Goal: Information Seeking & Learning: Learn about a topic

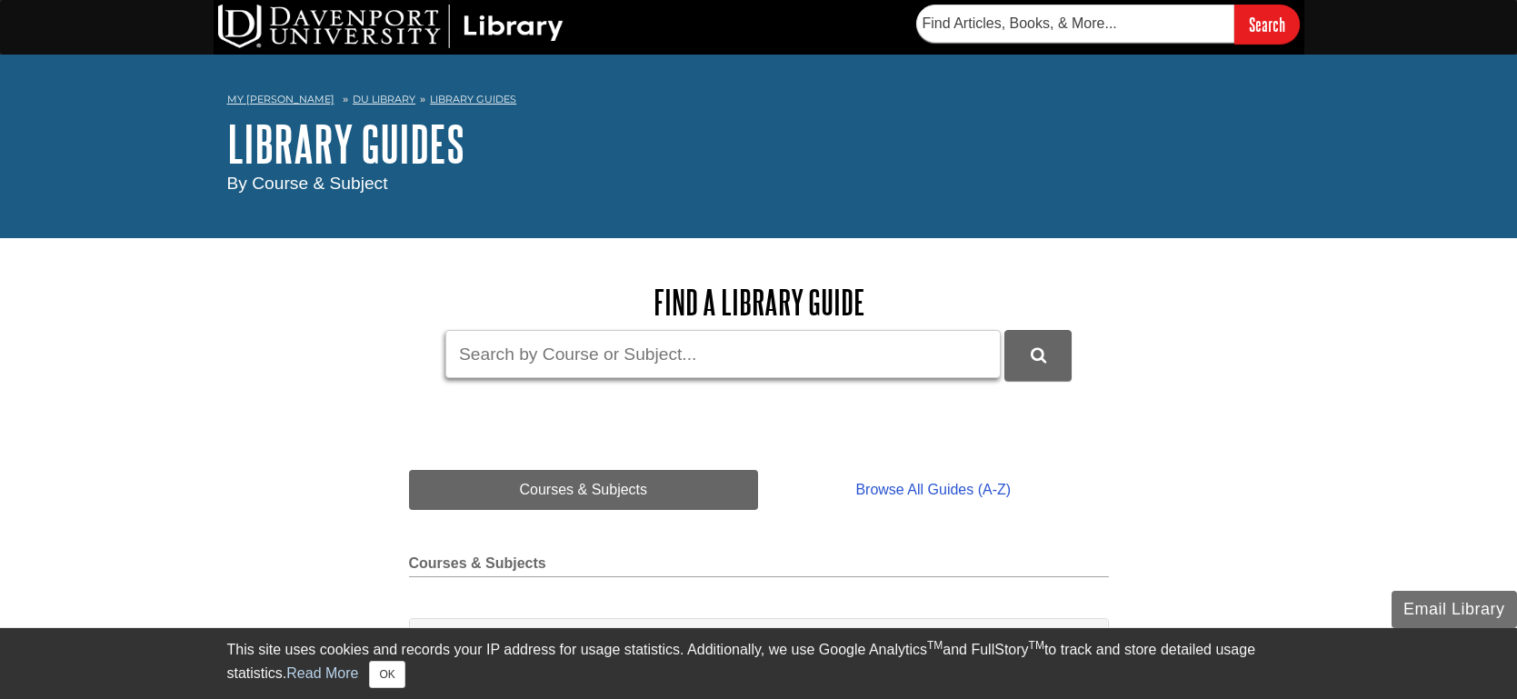
click at [606, 366] on input "Guide Search Terms" at bounding box center [722, 354] width 555 height 48
type input "BIOL 115"
click at [1039, 356] on icon "DU Library Guides Search" at bounding box center [1037, 355] width 15 height 16
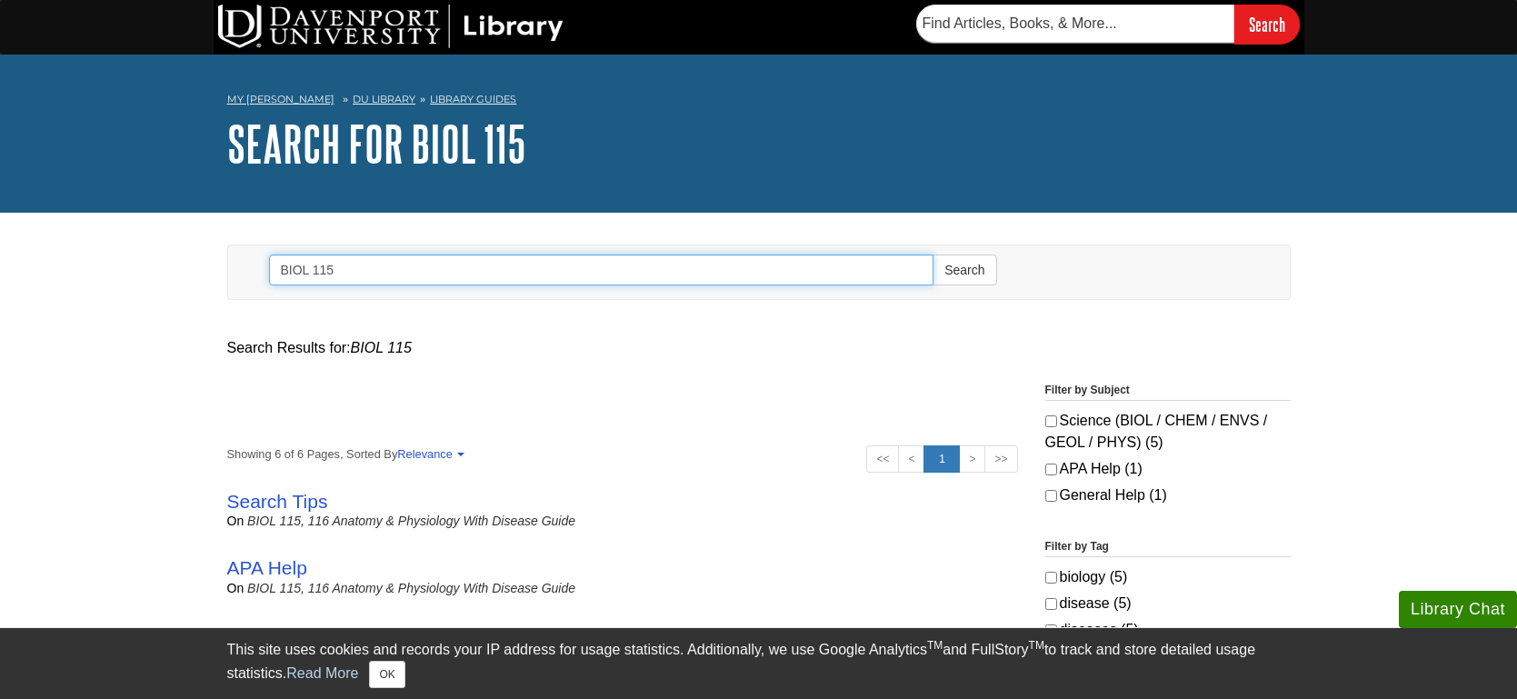
click at [417, 282] on input "BIOL 115" at bounding box center [601, 269] width 665 height 31
drag, startPoint x: 417, startPoint y: 282, endPoint x: 242, endPoint y: 246, distance: 178.9
click at [242, 246] on div "Search BIOL 115 Search" at bounding box center [759, 272] width 1034 height 54
click at [626, 329] on div "Search Results for: BIOL 115 Showing 0 - 0 of 0 Sort By Relevance Updated (Most…" at bounding box center [759, 633] width 1090 height 639
drag, startPoint x: 358, startPoint y: 278, endPoint x: 202, endPoint y: 257, distance: 157.7
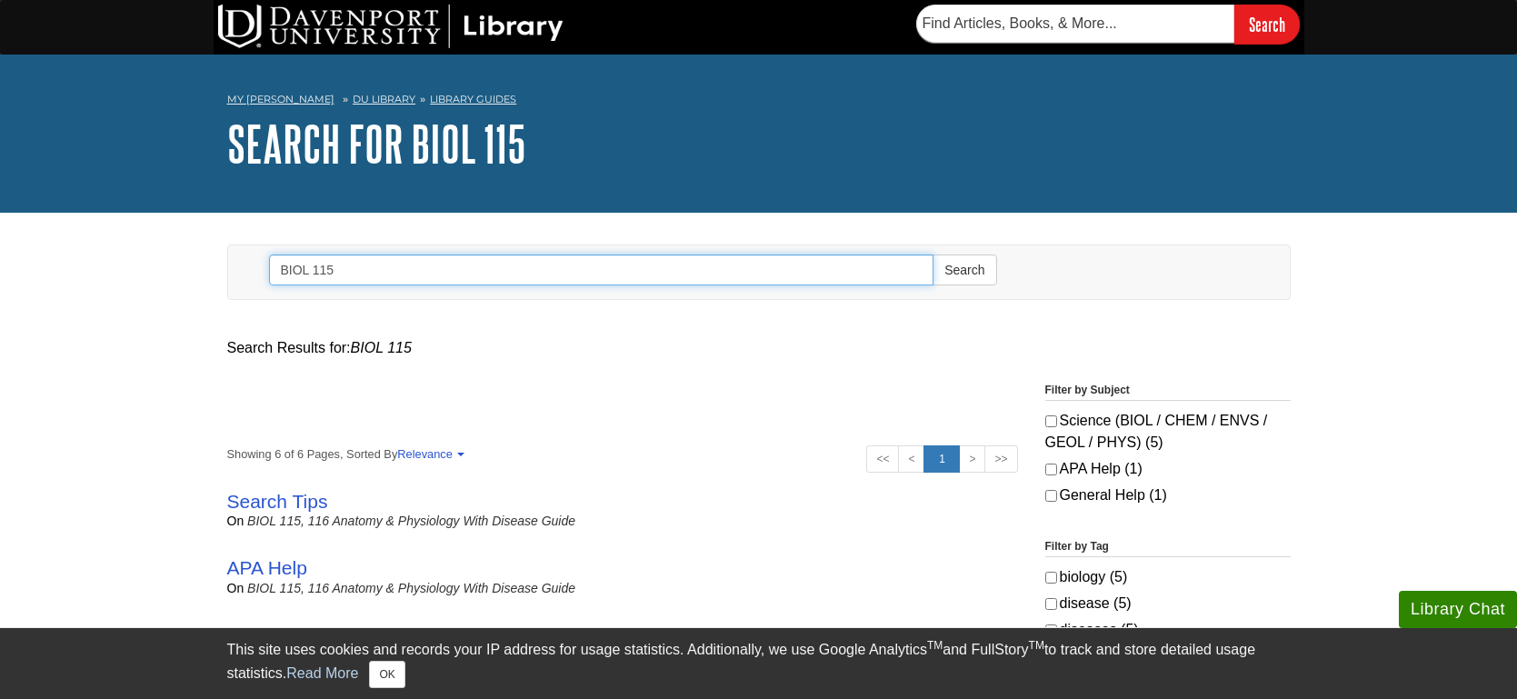
type input "d"
click at [932, 254] on button "Search" at bounding box center [964, 269] width 64 height 31
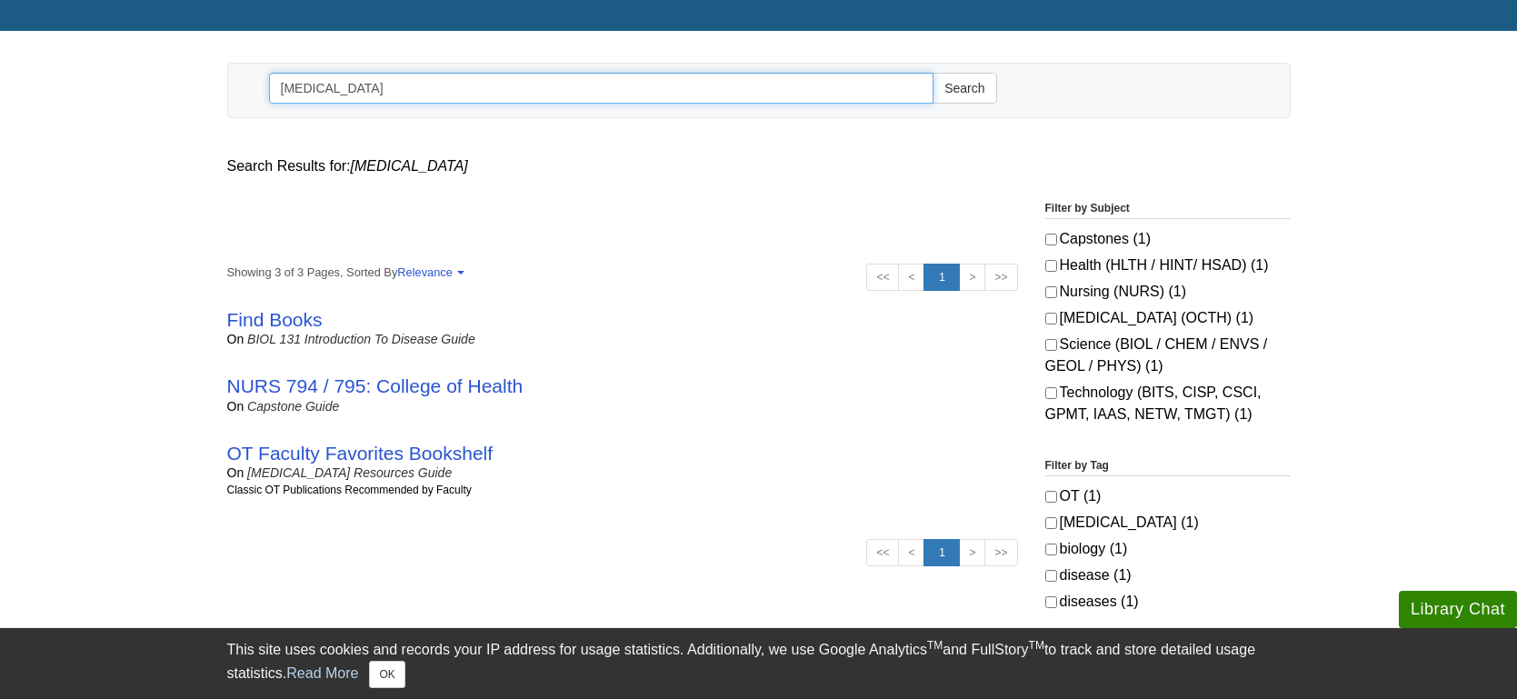
scroll to position [181, 0]
click at [932, 74] on button "Search" at bounding box center [964, 89] width 64 height 31
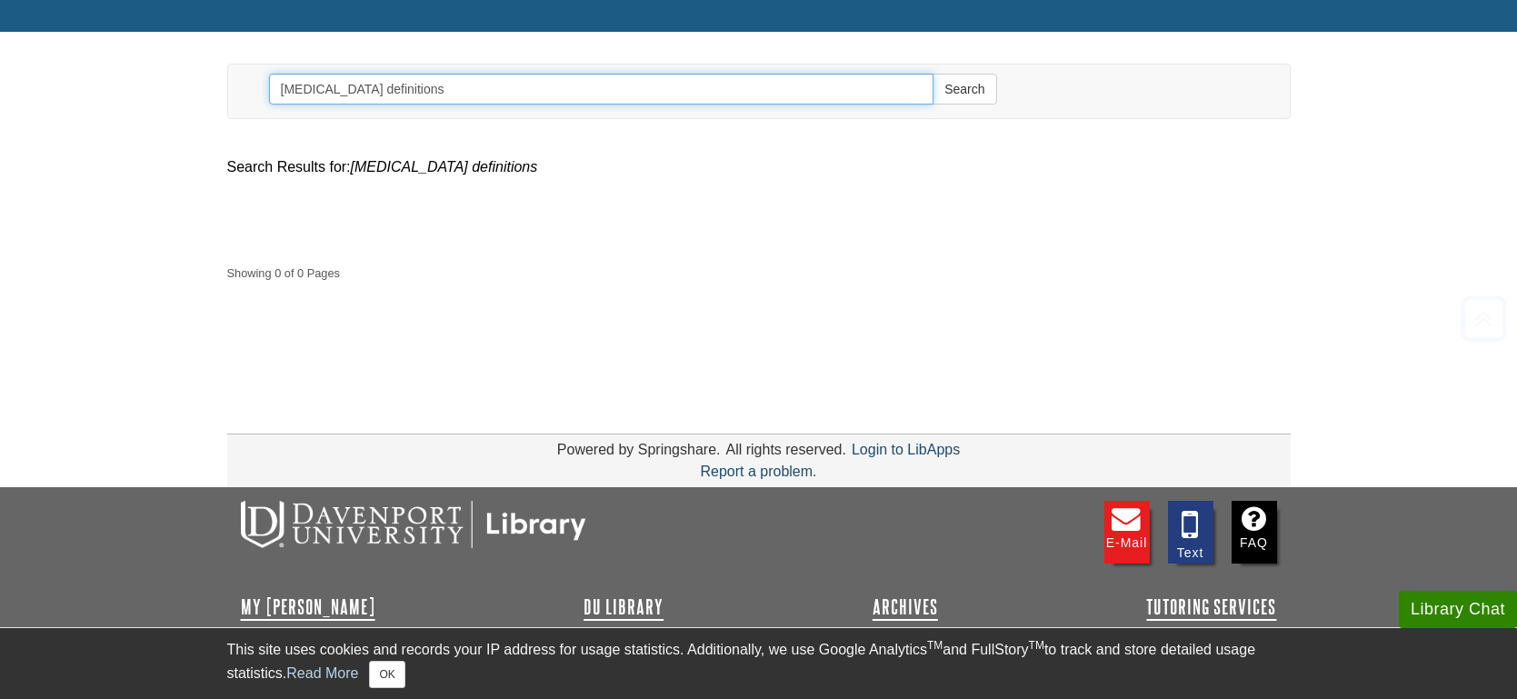
scroll to position [227, 0]
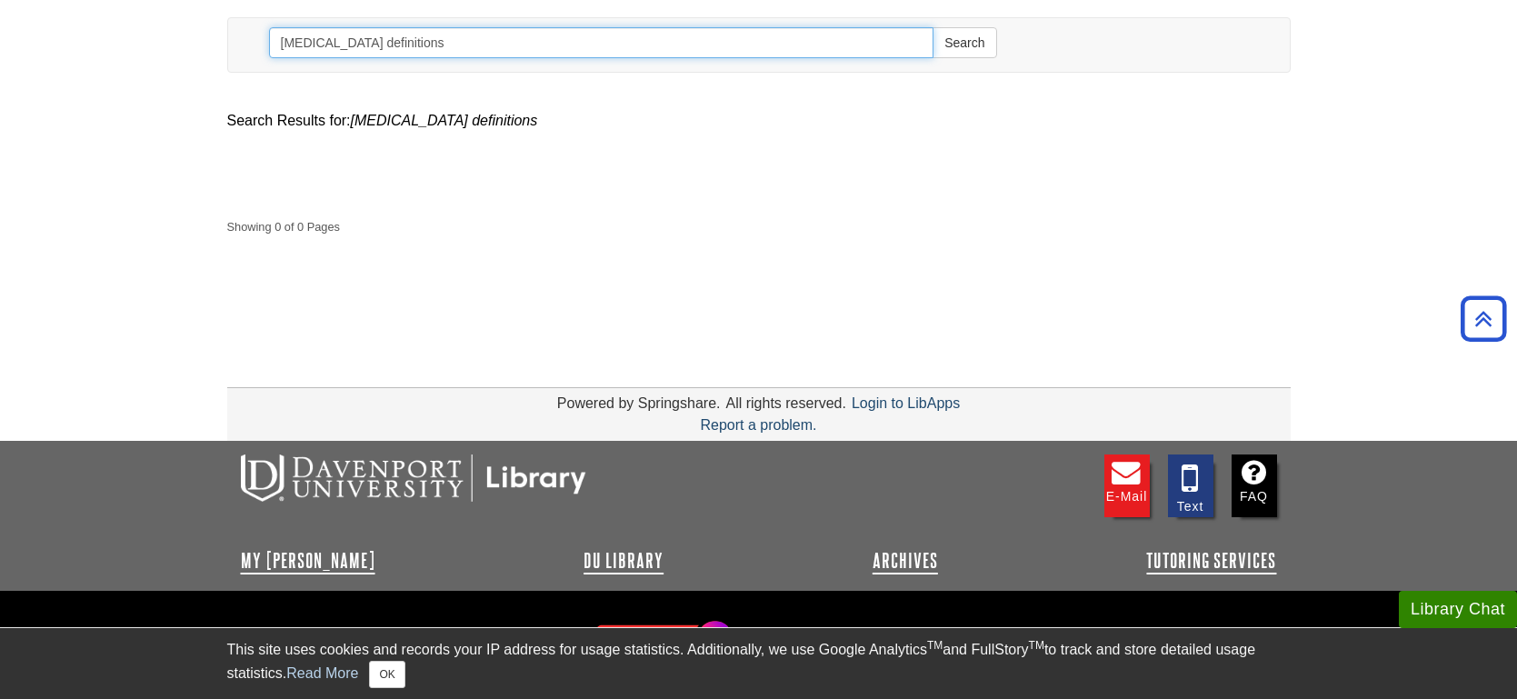
drag, startPoint x: 435, startPoint y: 51, endPoint x: 150, endPoint y: 33, distance: 285.9
click at [150, 33] on body "Library Chat This site uses cookies and records your IP address for usage stati…" at bounding box center [758, 265] width 1517 height 984
click at [932, 27] on button "Search" at bounding box center [964, 42] width 64 height 31
drag, startPoint x: 413, startPoint y: 42, endPoint x: 192, endPoint y: 35, distance: 220.9
click at [192, 35] on body "Library Chat This site uses cookies and records your IP address for usage stati…" at bounding box center [758, 265] width 1517 height 984
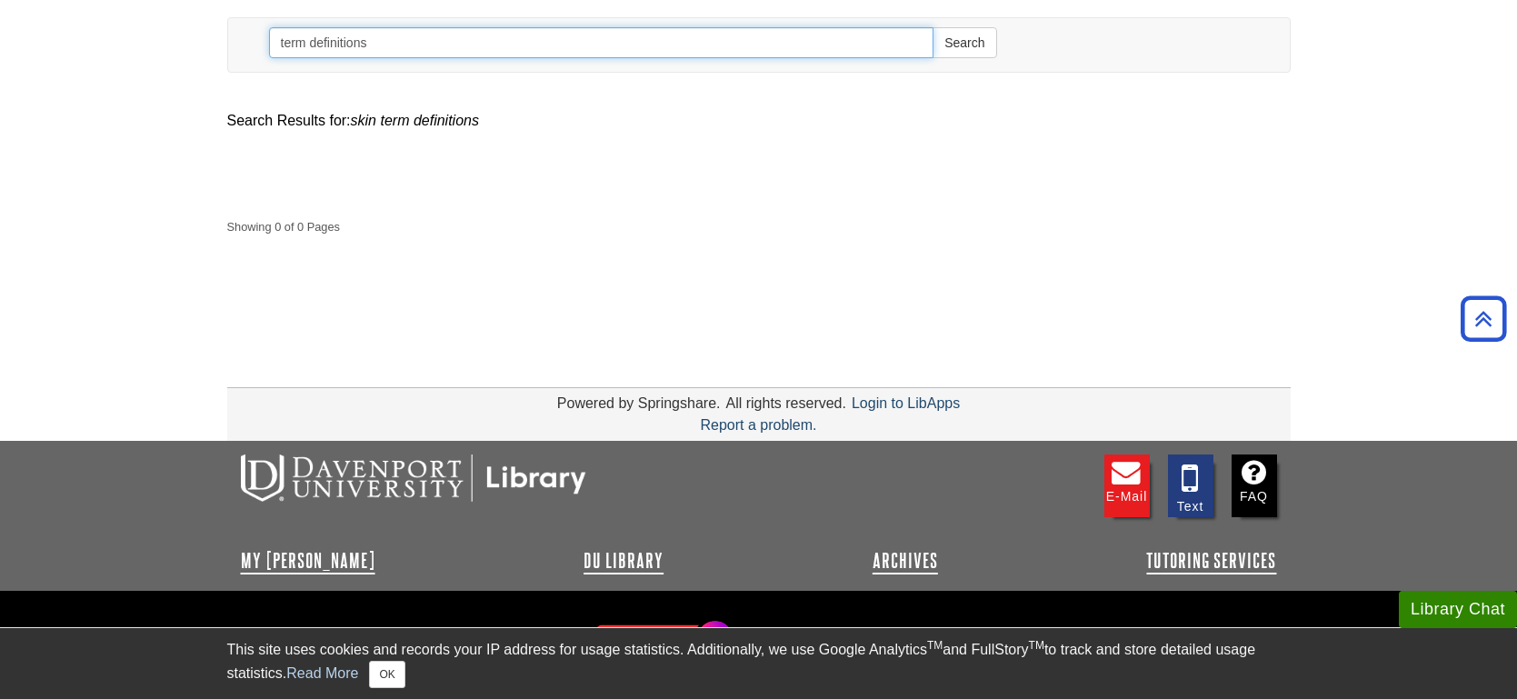
click at [932, 27] on button "Search" at bounding box center [964, 42] width 64 height 31
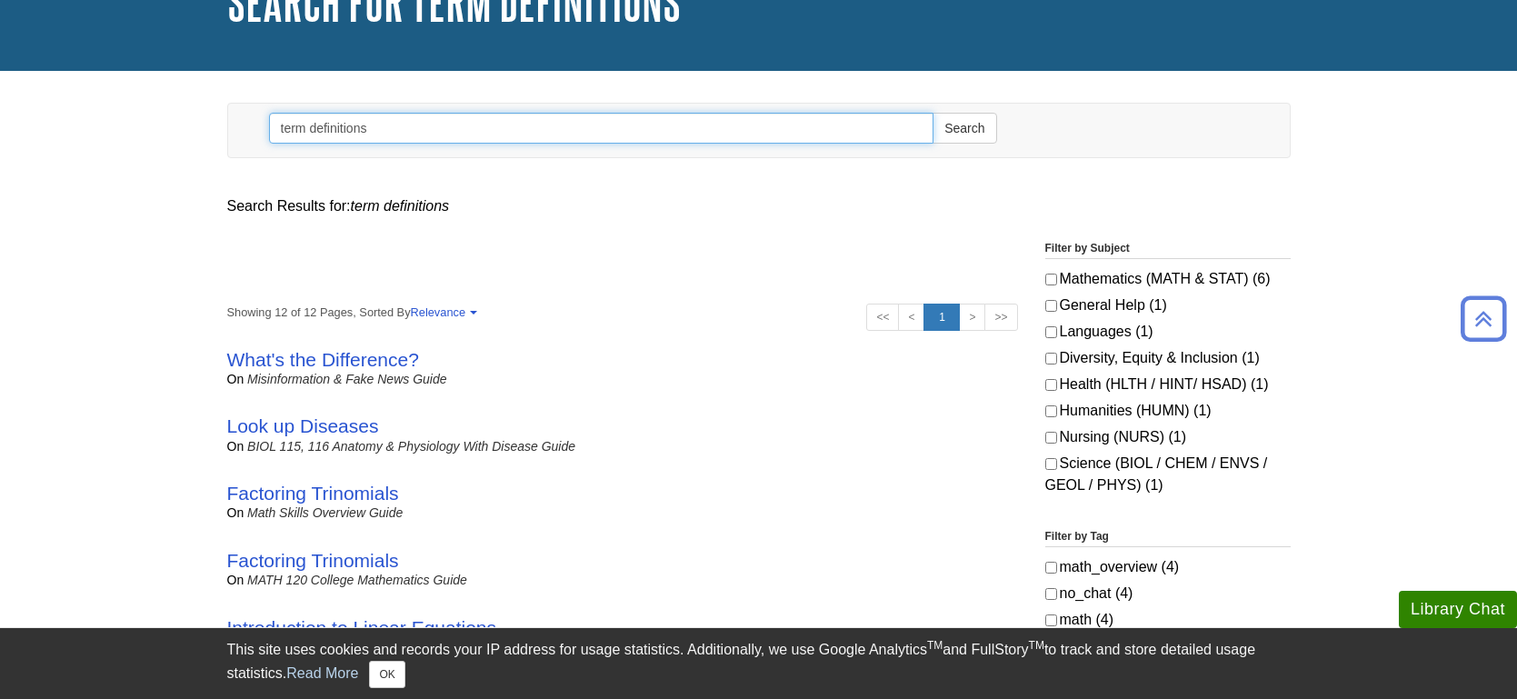
scroll to position [121, 0]
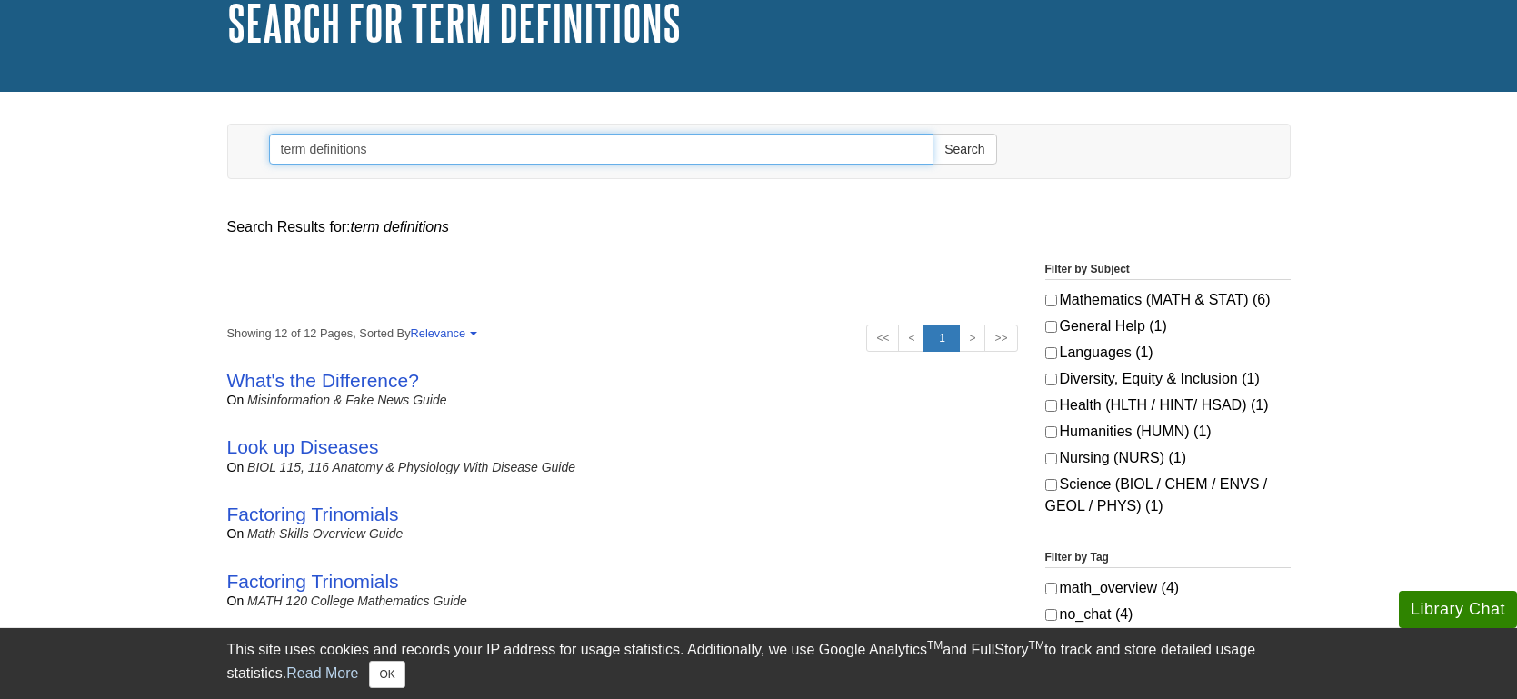
click at [280, 150] on input "term definitions" at bounding box center [601, 149] width 665 height 31
type input "anatomy term definitions"
click at [932, 134] on button "Search" at bounding box center [964, 149] width 64 height 31
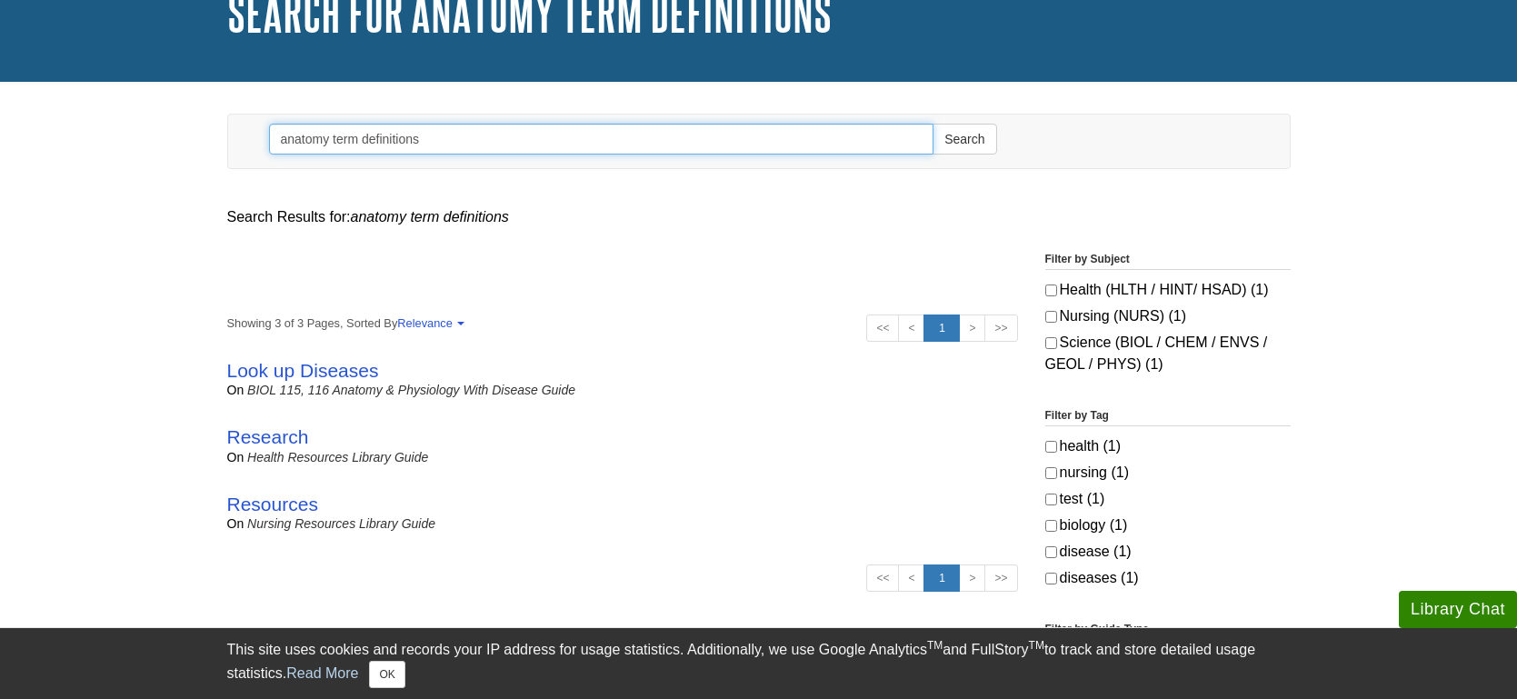
scroll to position [133, 0]
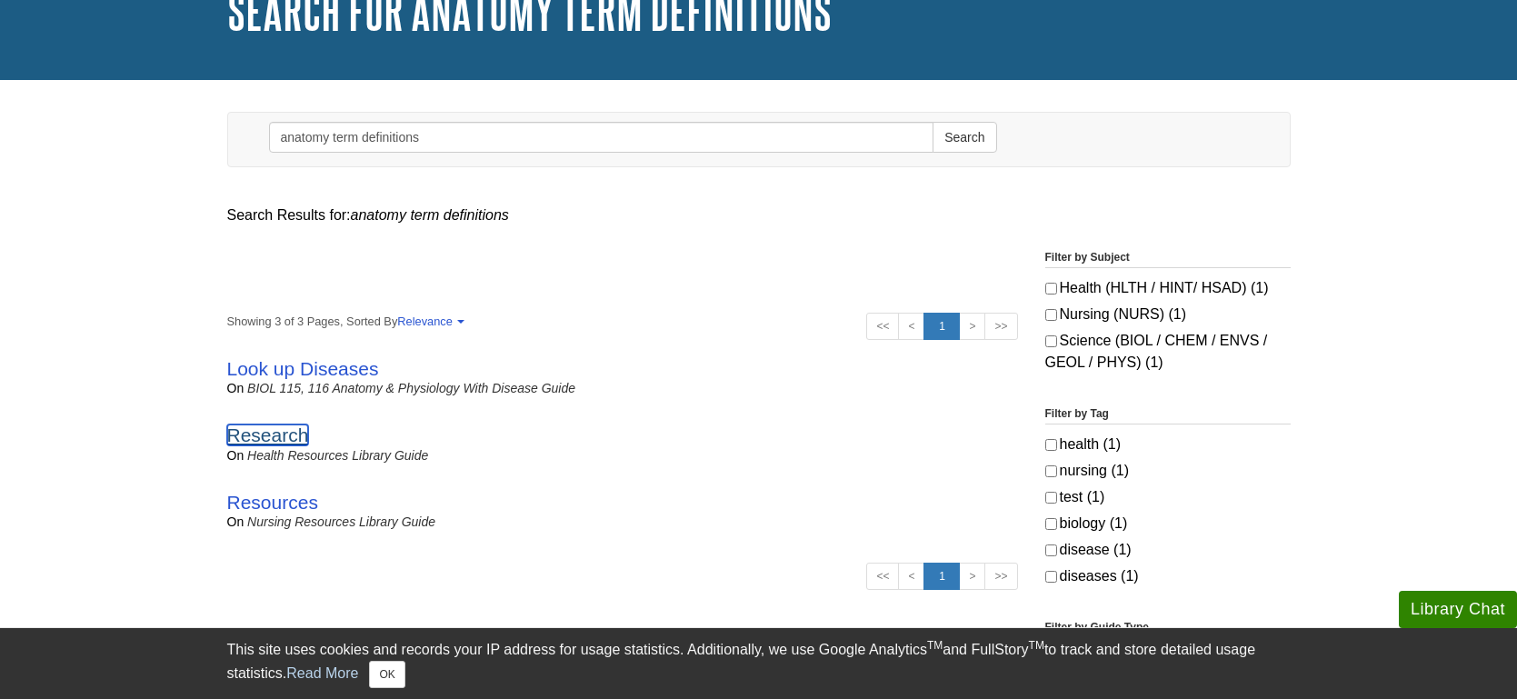
click at [252, 438] on link "Research" at bounding box center [268, 434] width 82 height 21
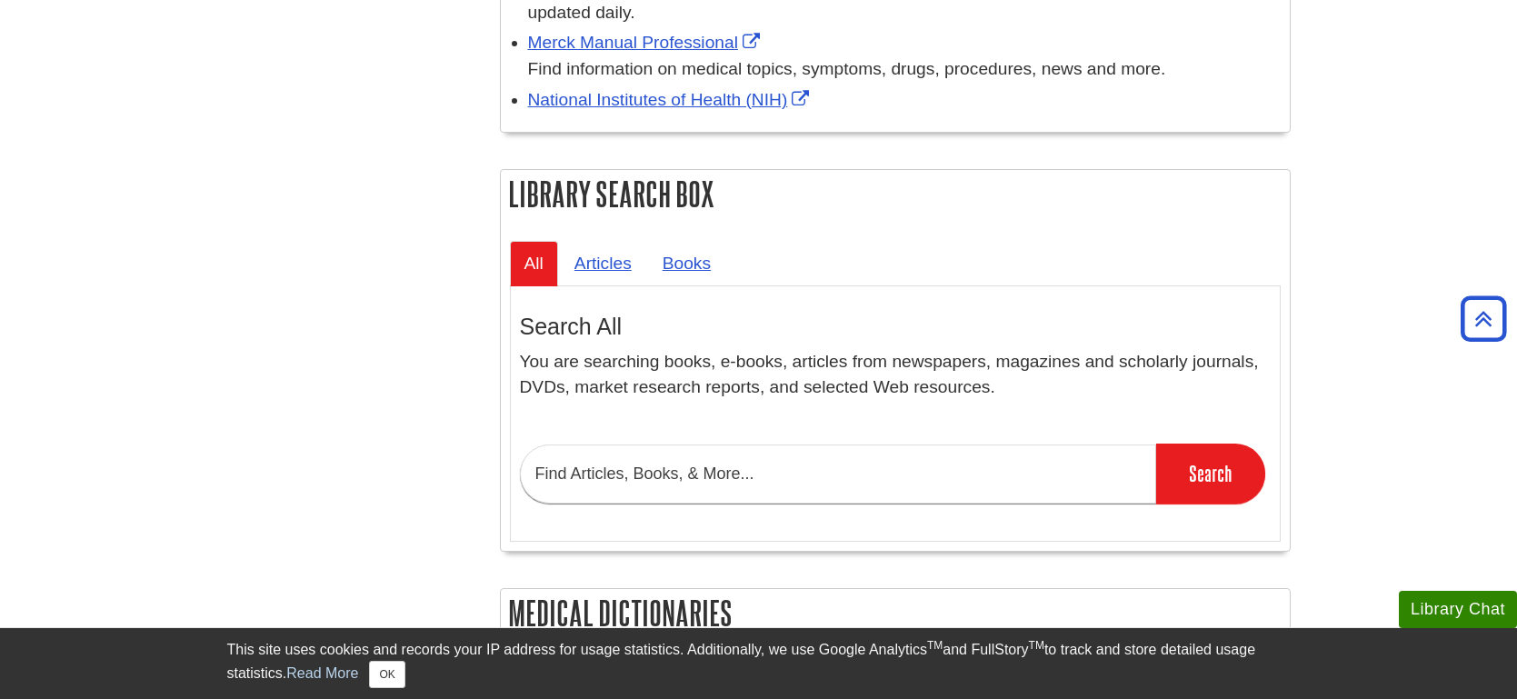
scroll to position [1538, 0]
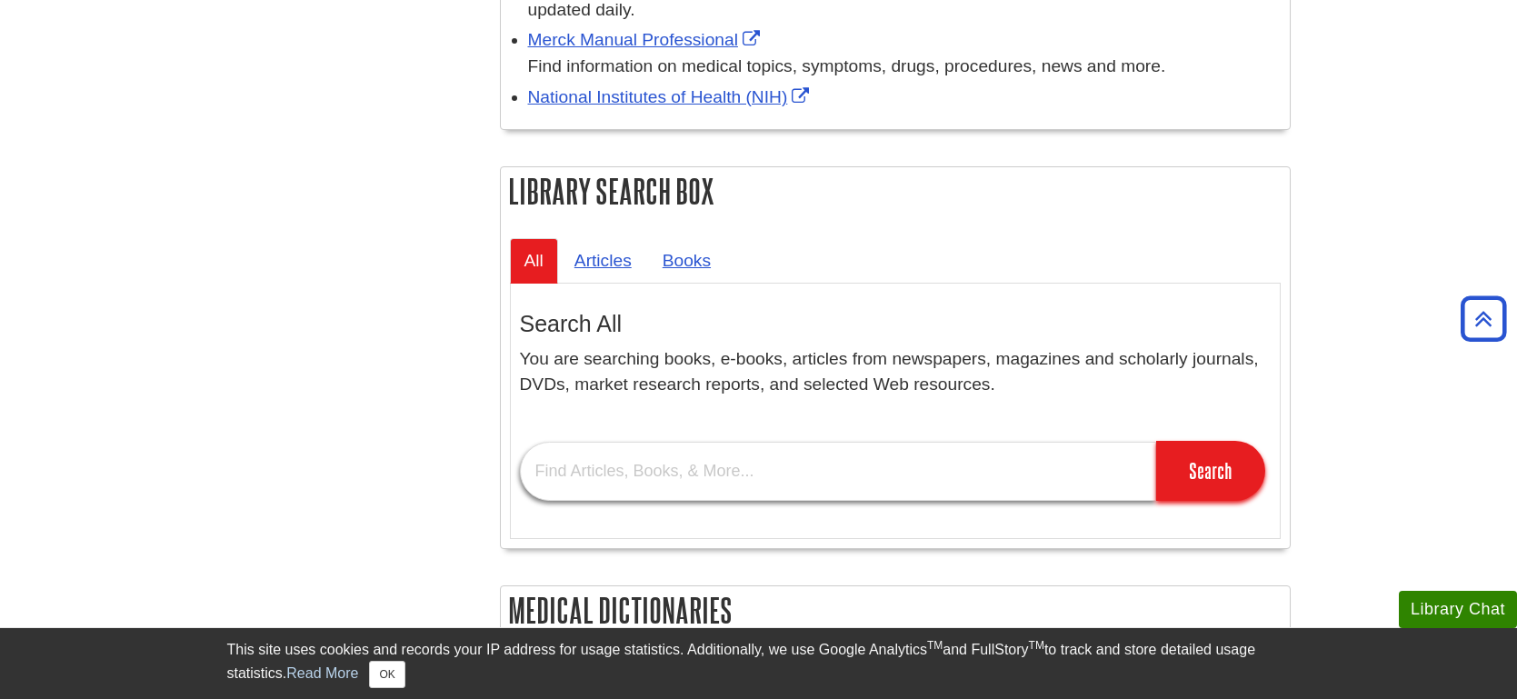
click at [732, 472] on input "text" at bounding box center [838, 471] width 636 height 59
click at [737, 472] on input "text" at bounding box center [838, 471] width 636 height 59
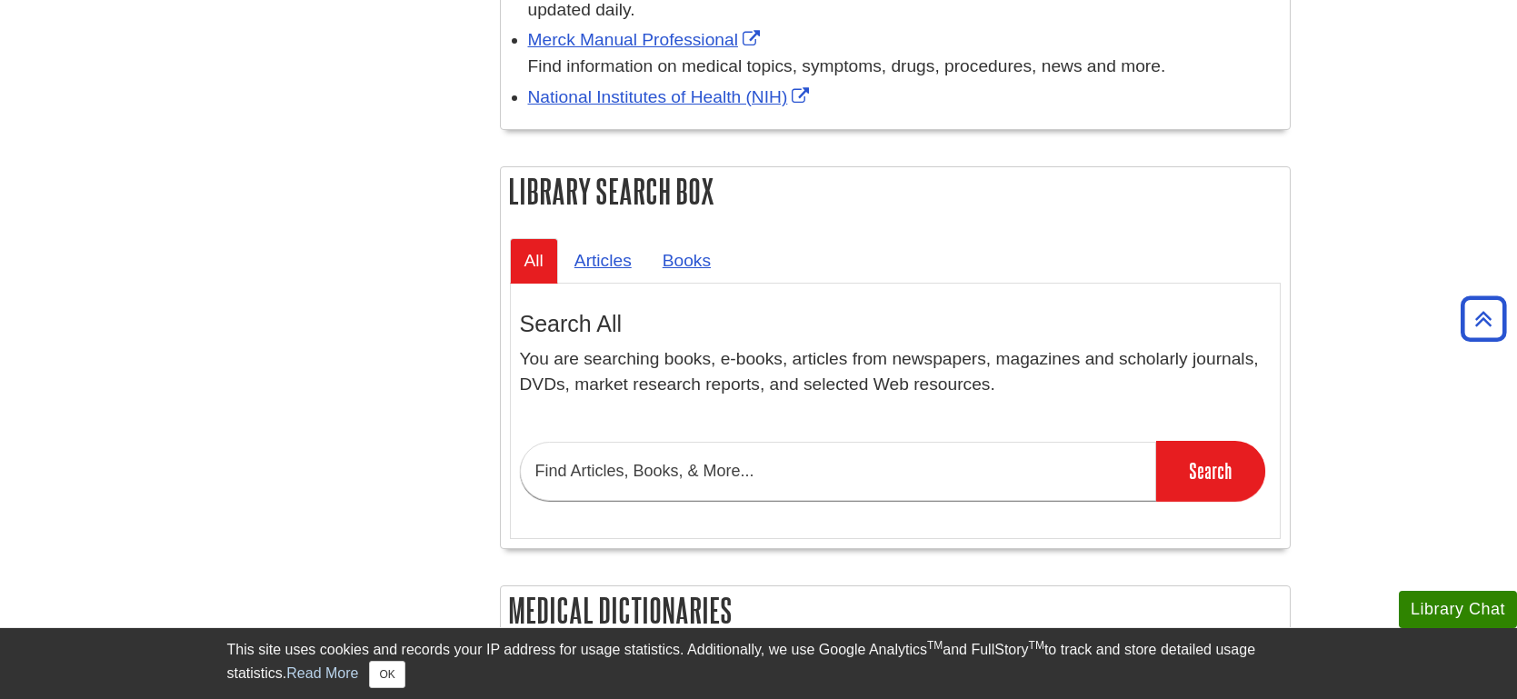
click at [850, 407] on section "Search Databases Journals By Title Library Guides Interlibrary Loan (ILL) Advan…" at bounding box center [895, 468] width 751 height 122
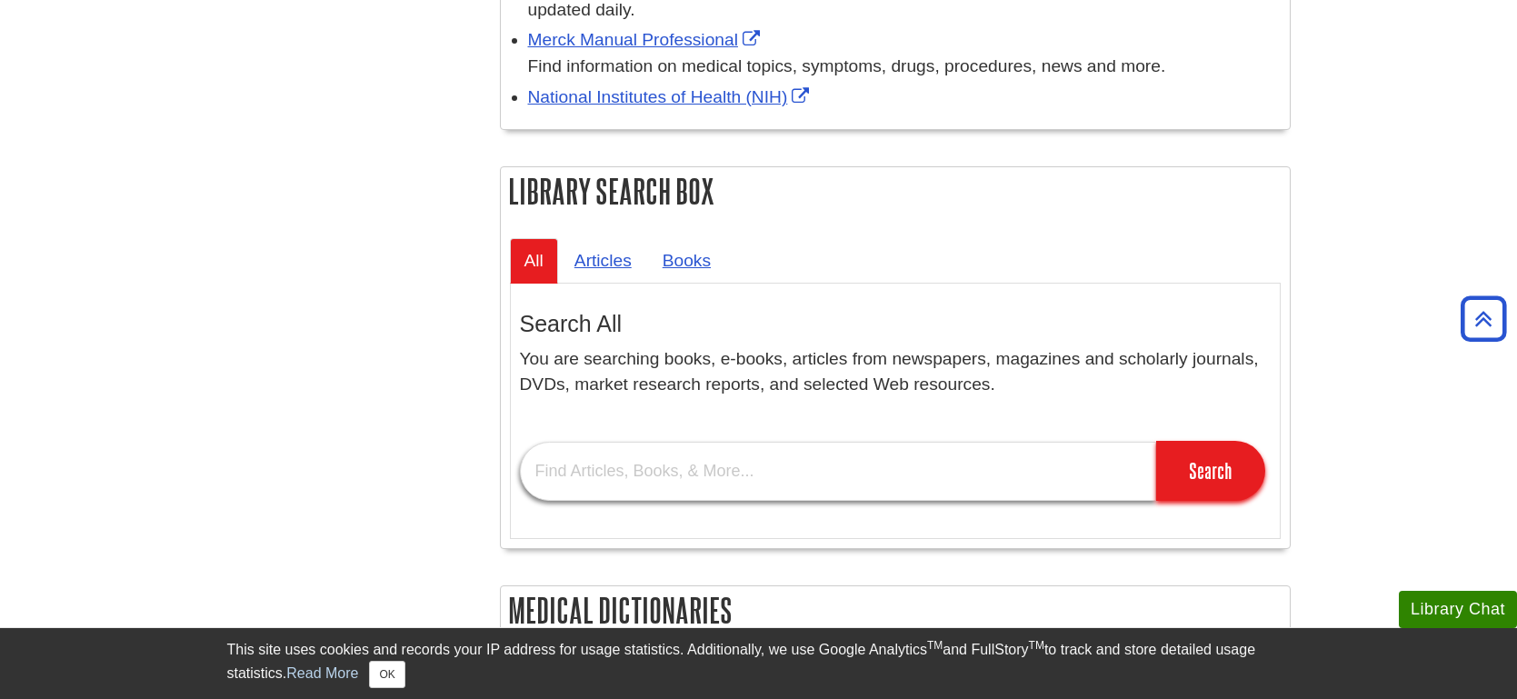
click at [748, 477] on input "text" at bounding box center [838, 471] width 636 height 59
type input "anatomy terms"
click at [1156, 441] on input "Search" at bounding box center [1210, 471] width 109 height 60
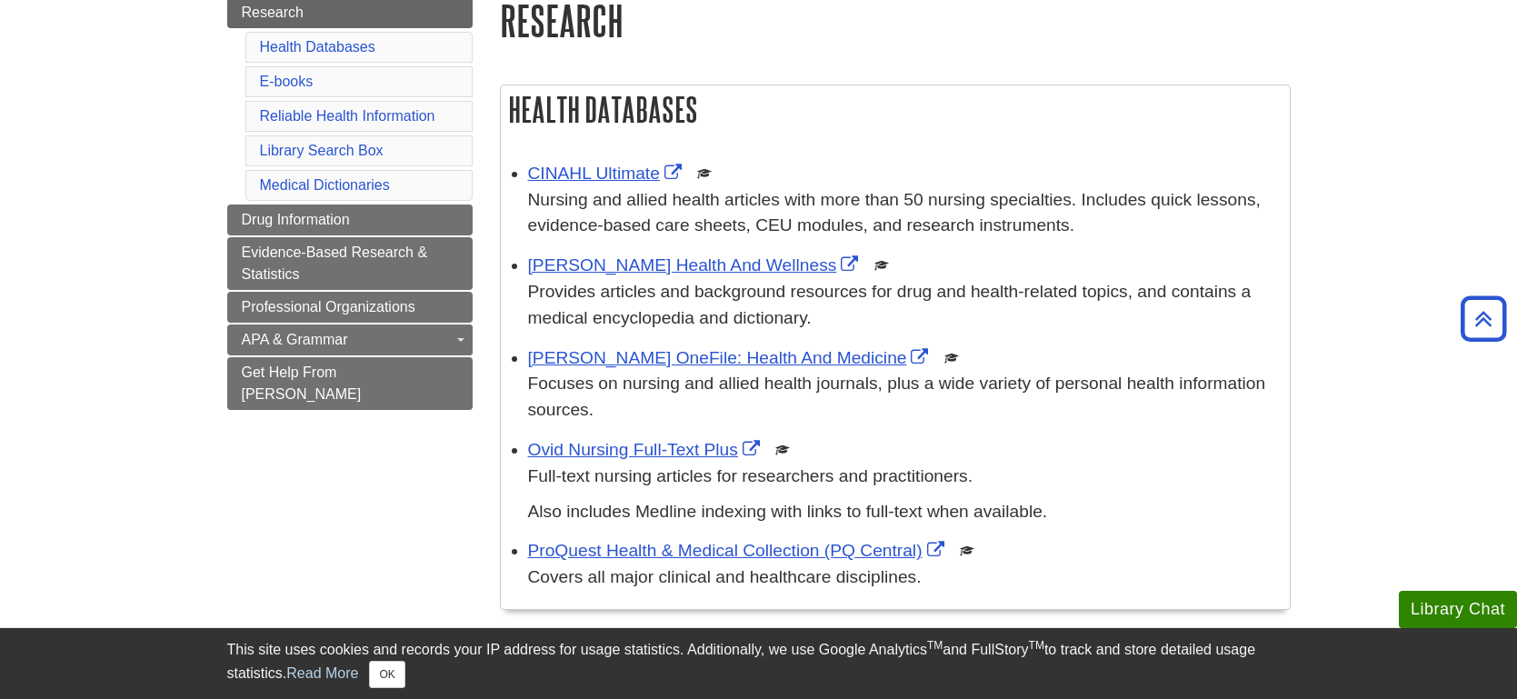
scroll to position [227, 0]
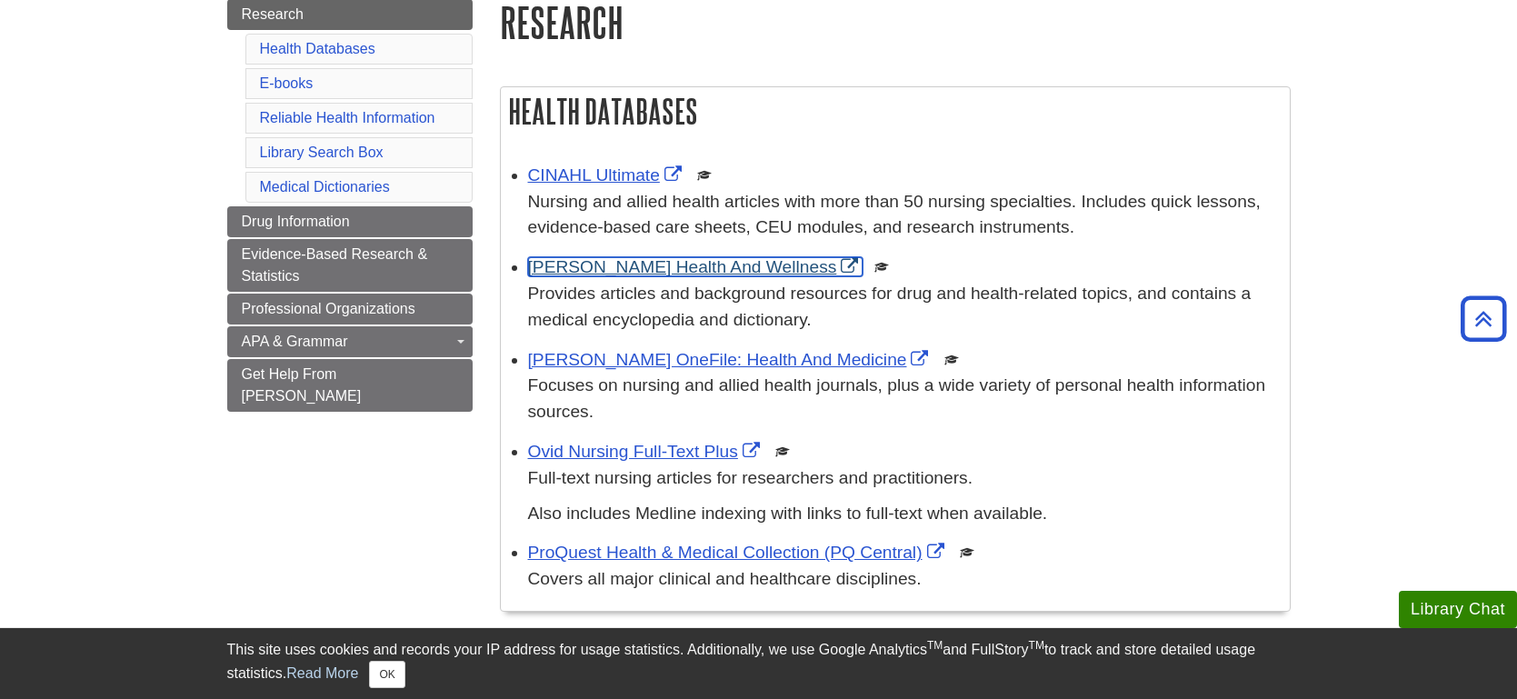
click at [617, 269] on link "Gale Health And Wellness" at bounding box center [695, 266] width 335 height 19
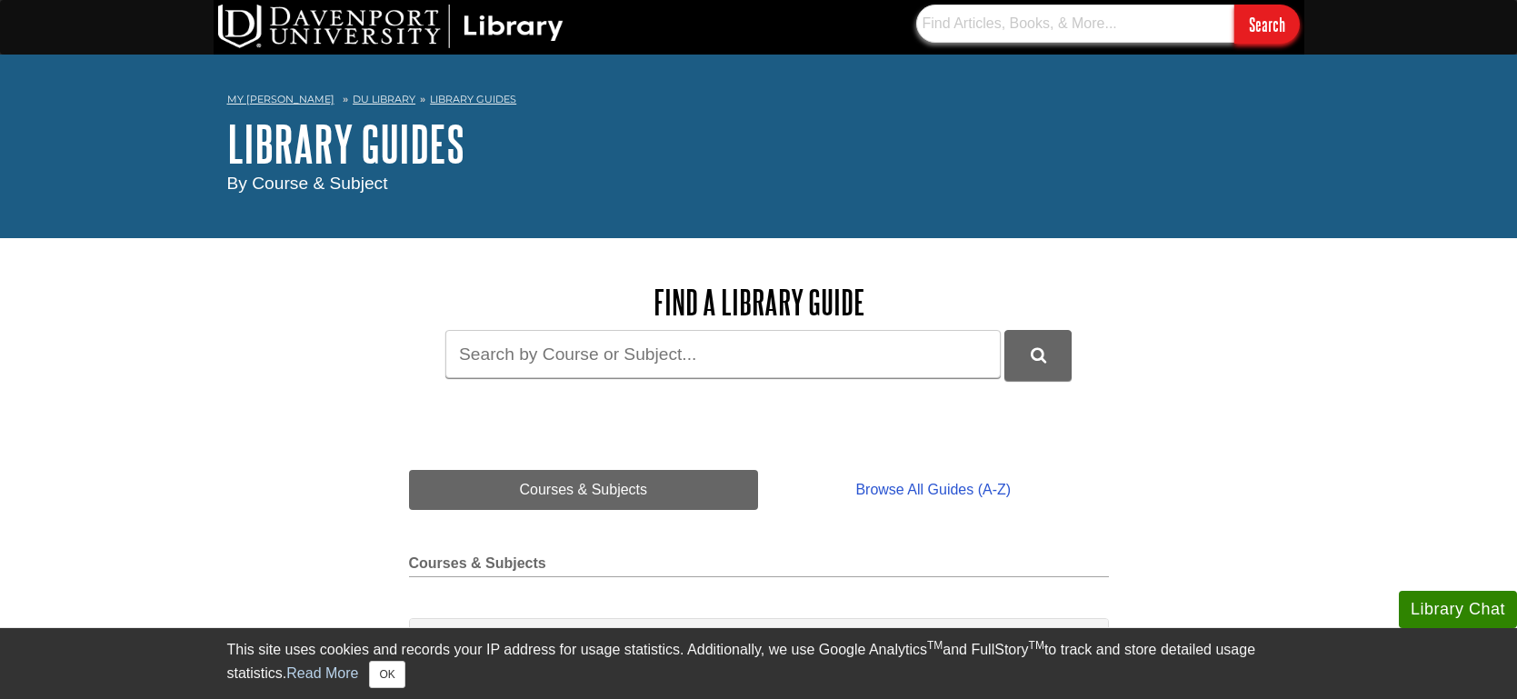
click at [1037, 30] on input "text" at bounding box center [1075, 24] width 318 height 38
click at [911, 170] on h1 "Library Guides" at bounding box center [758, 143] width 1063 height 55
click at [766, 372] on input "Guide Search Terms" at bounding box center [722, 354] width 555 height 48
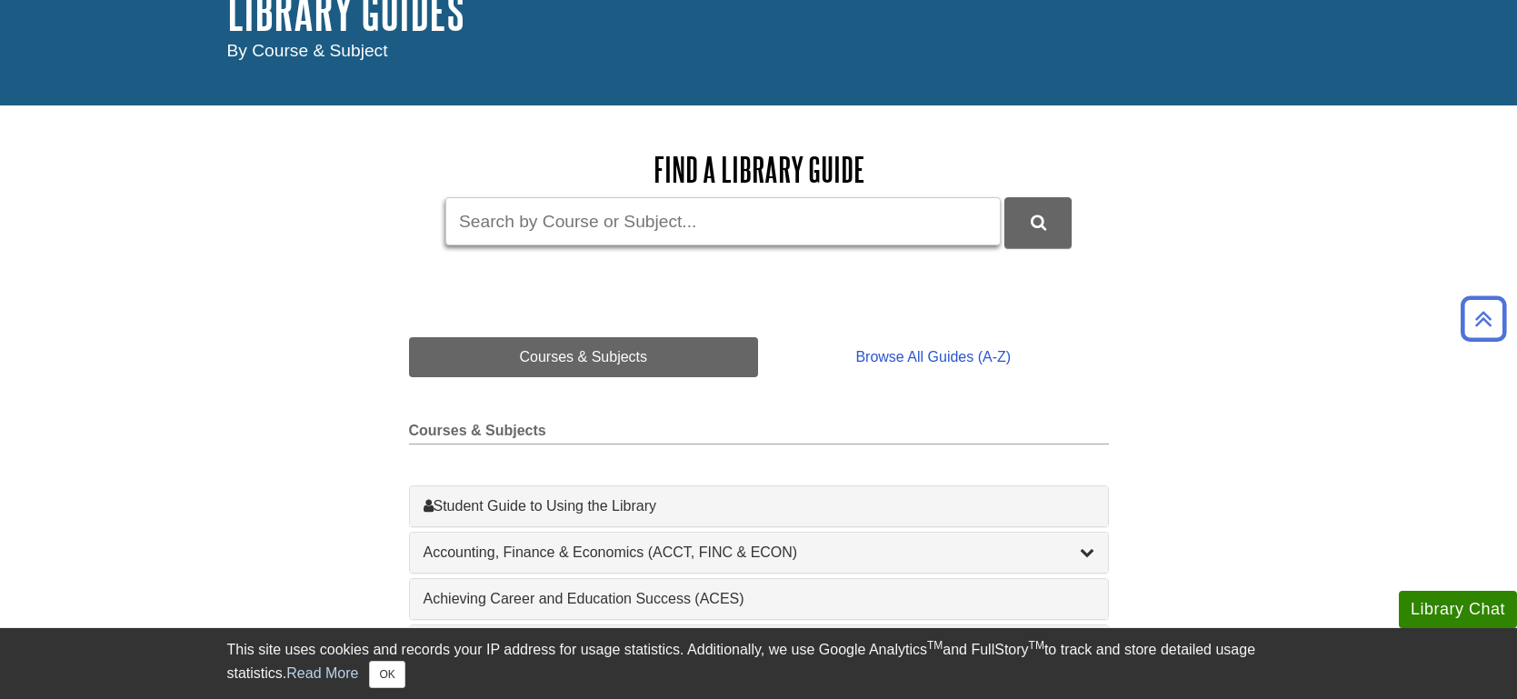
scroll to position [130, 0]
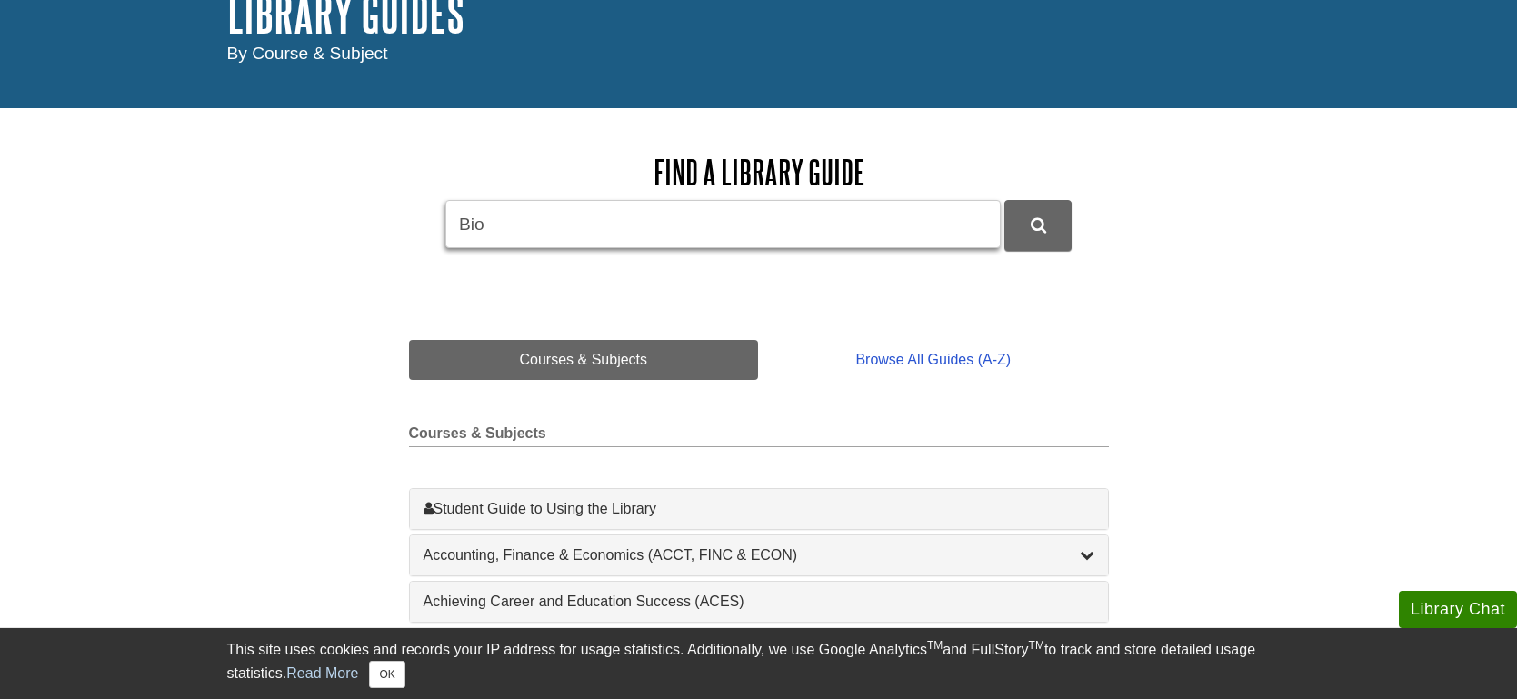
type input "BIOL 115"
click at [1004, 200] on button "DU Library Guides Search" at bounding box center [1037, 225] width 67 height 50
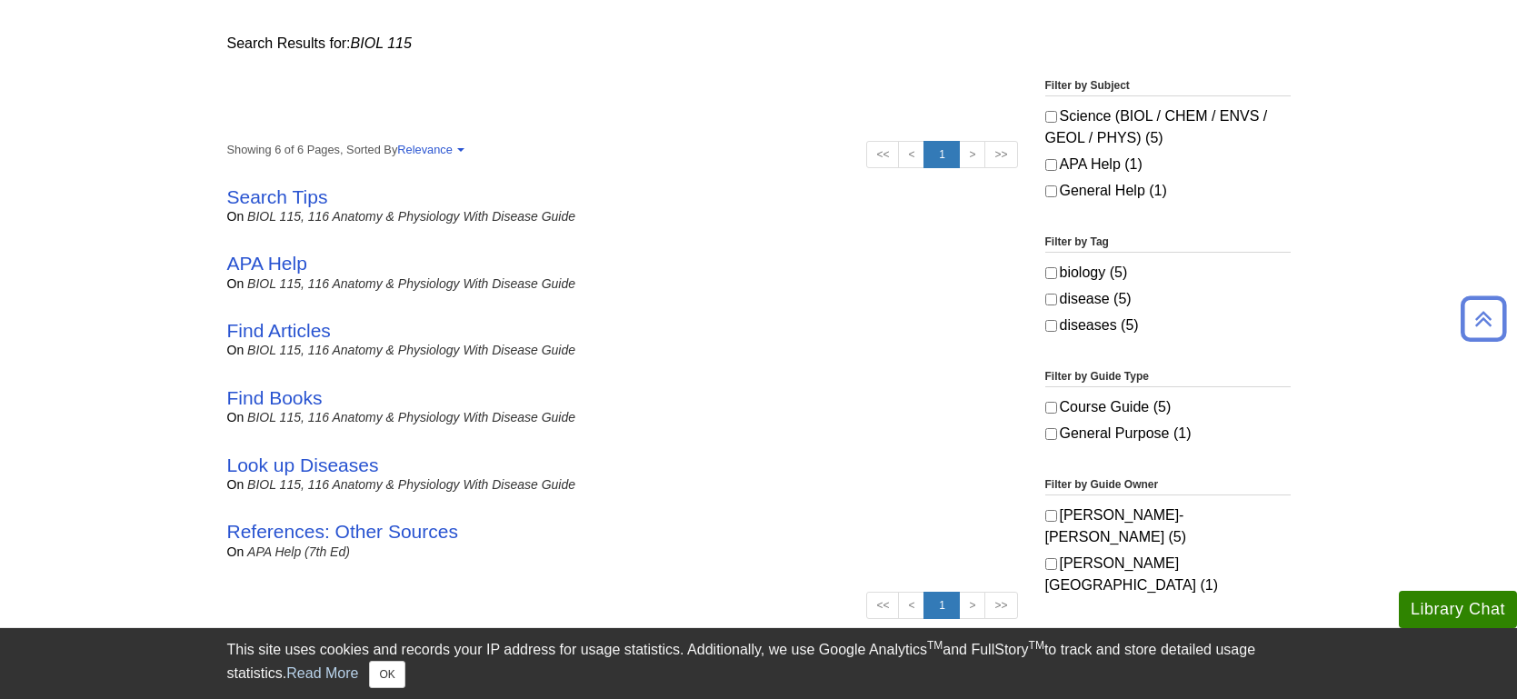
scroll to position [307, 0]
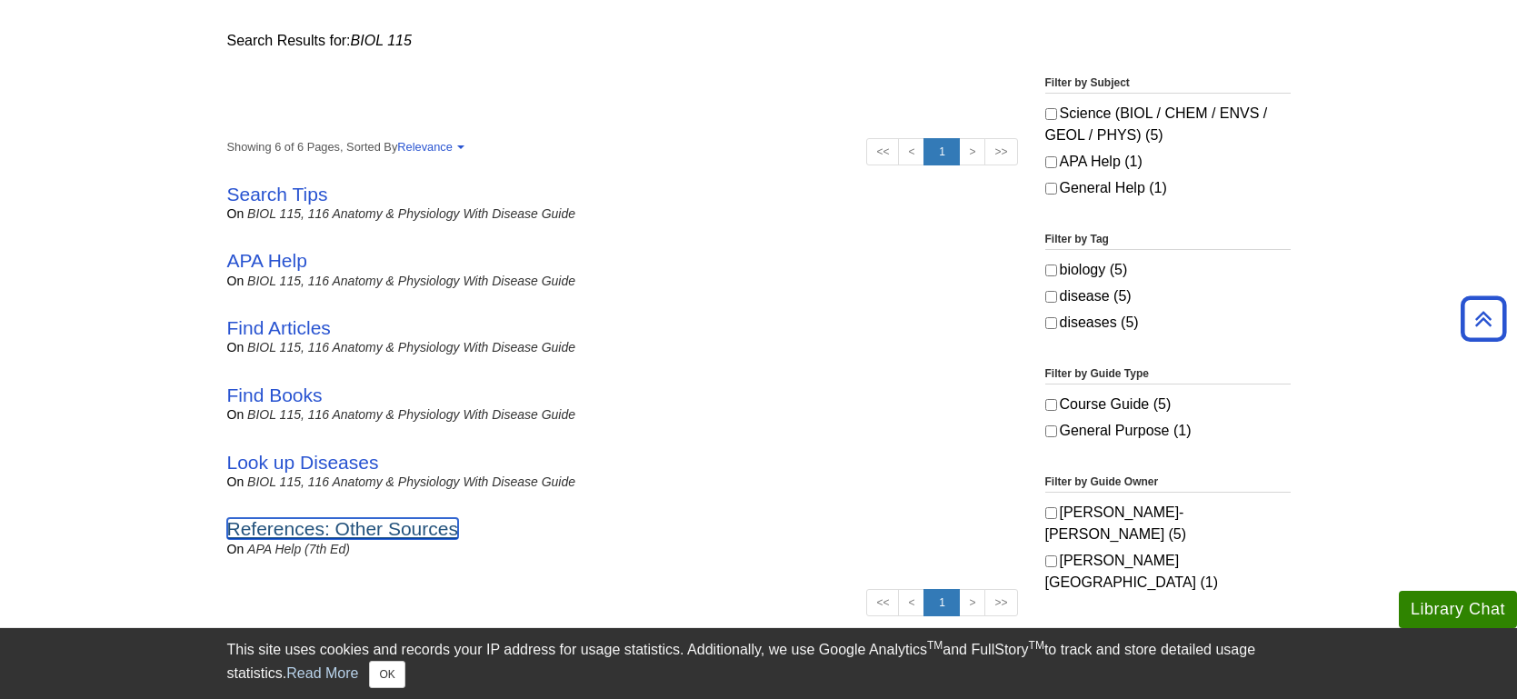
click at [421, 529] on link "References: Other Sources" at bounding box center [342, 528] width 231 height 21
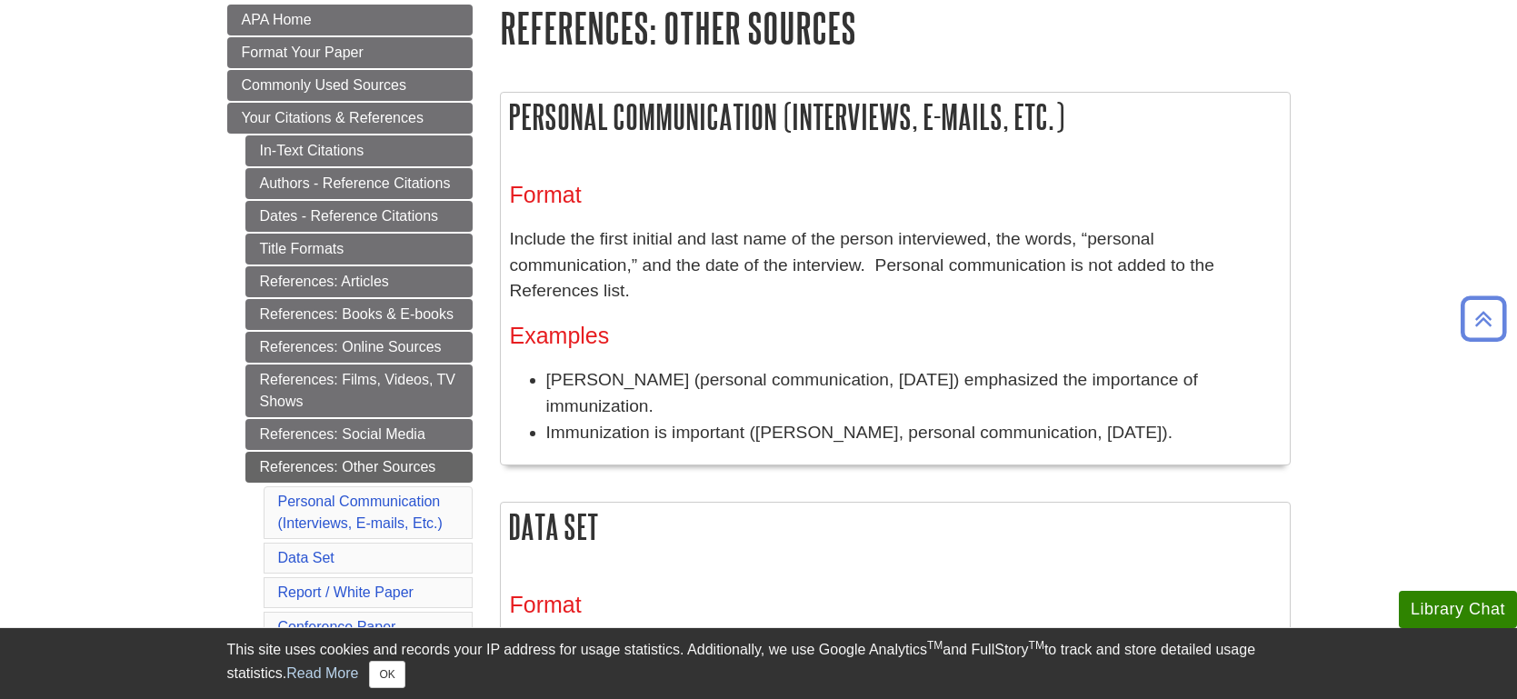
scroll to position [260, 0]
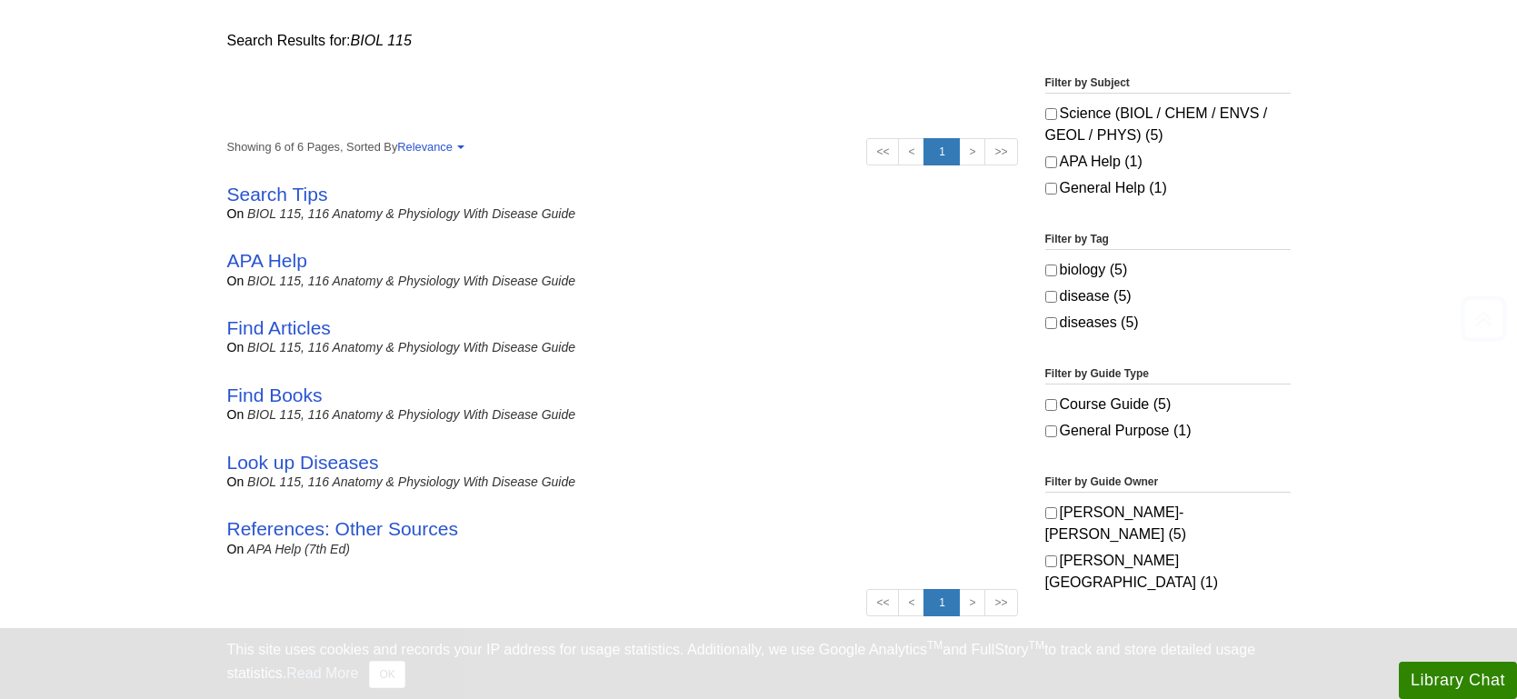
scroll to position [307, 0]
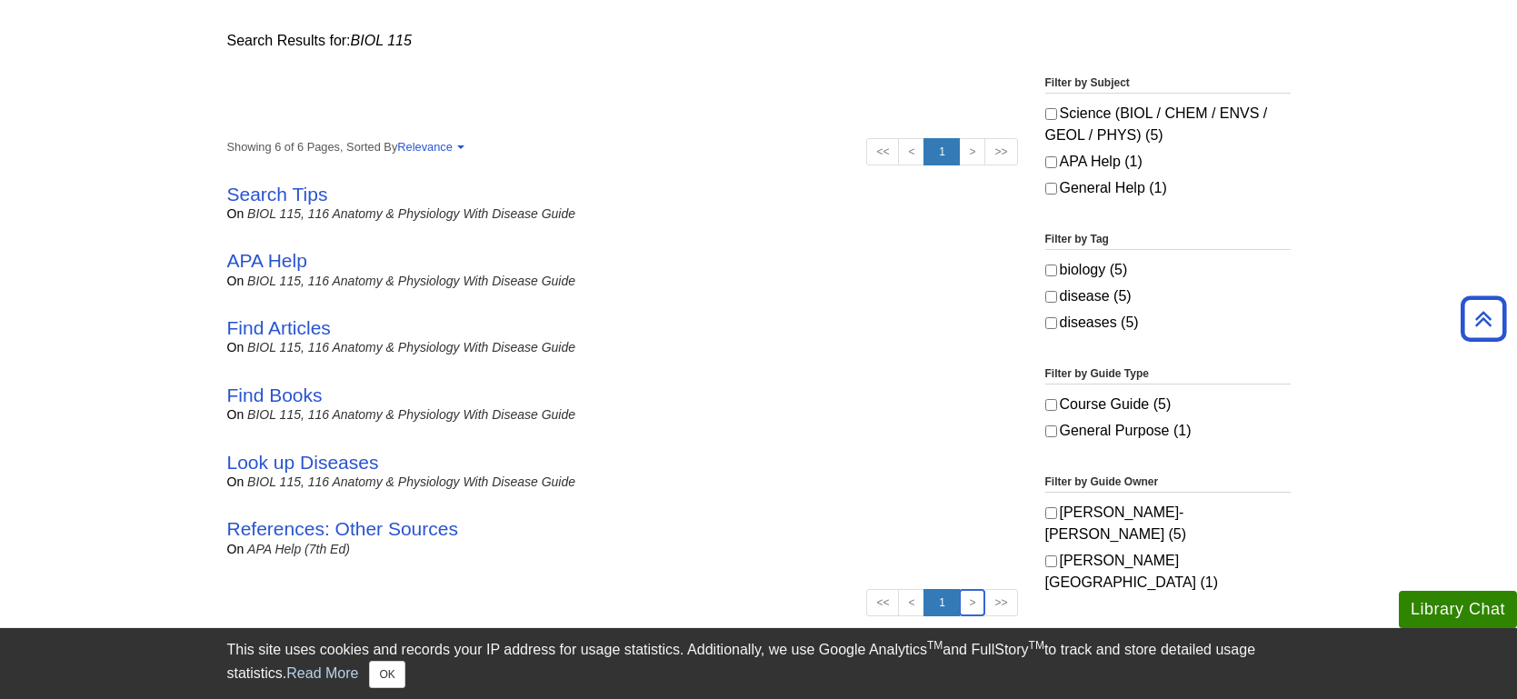
click at [968, 602] on link ">" at bounding box center [972, 602] width 26 height 27
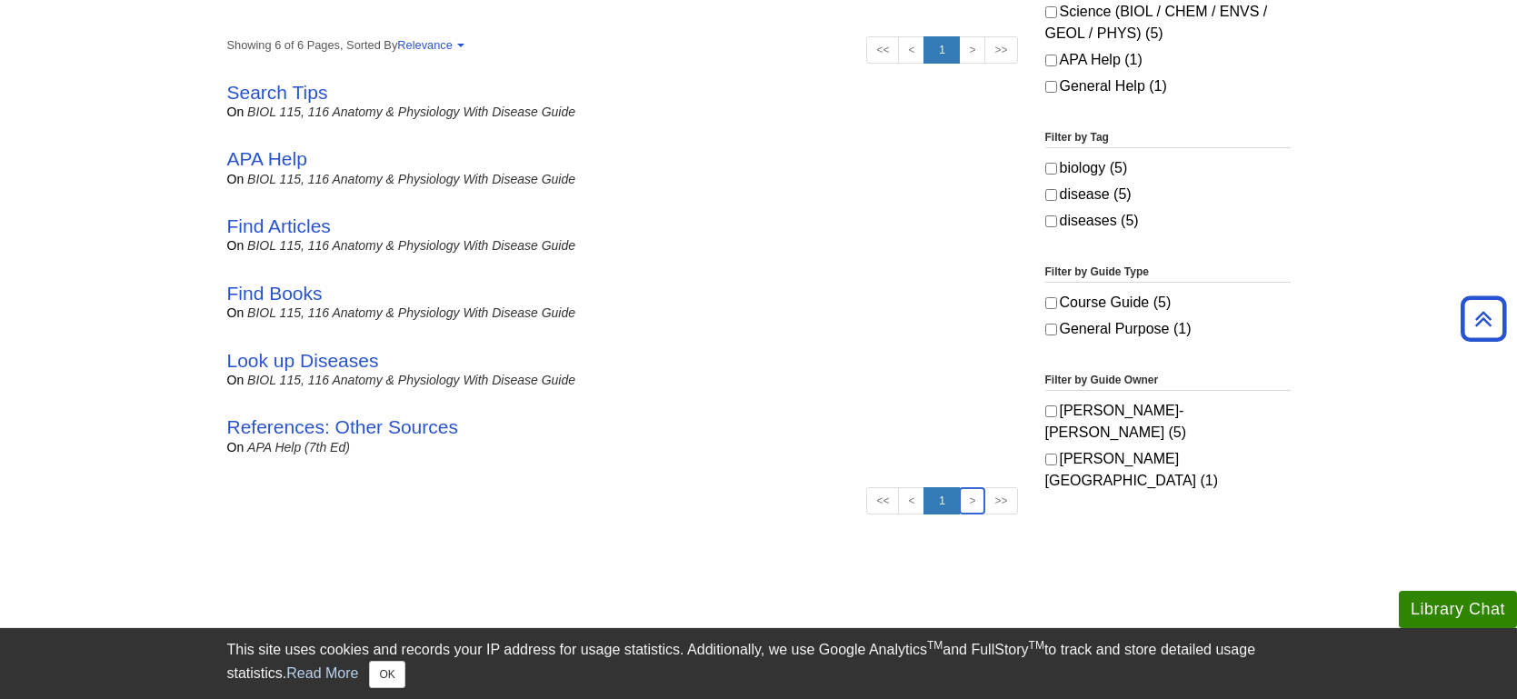
scroll to position [406, 0]
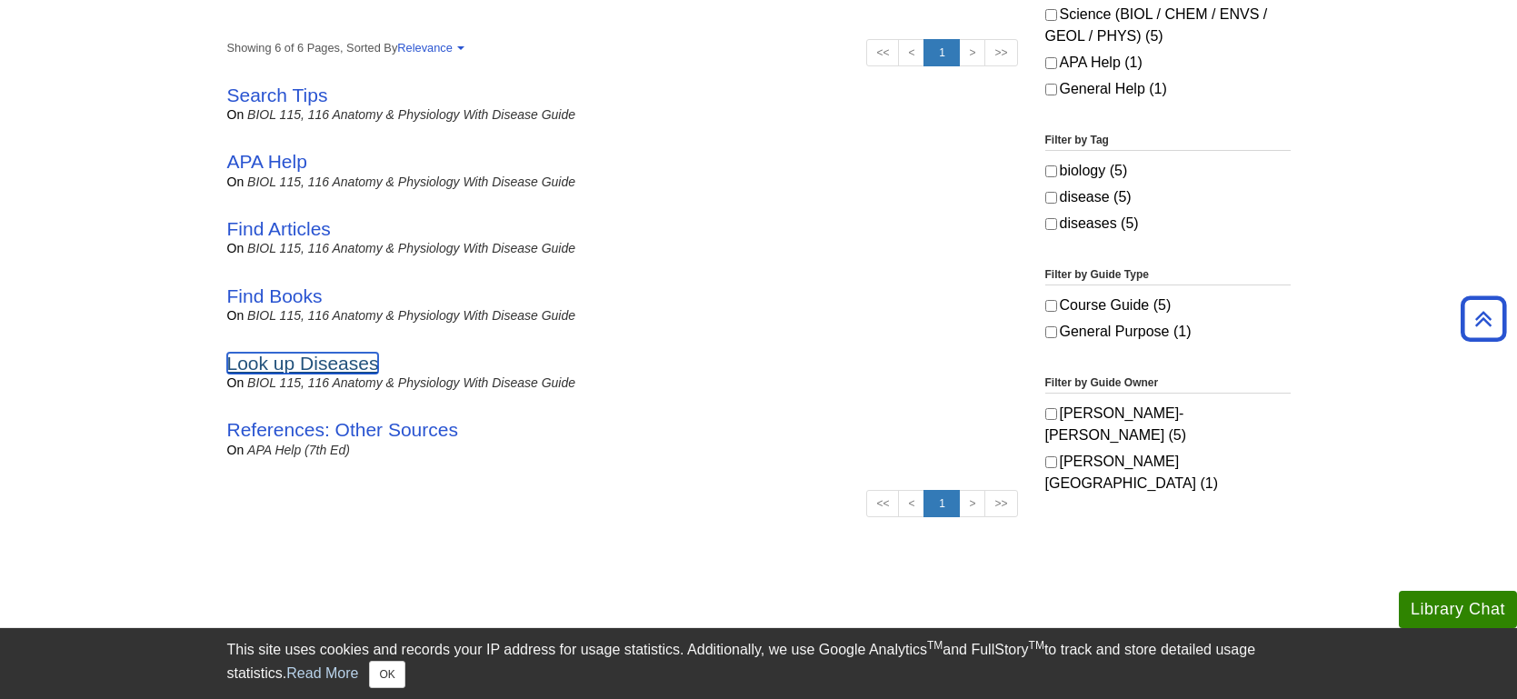
click at [351, 366] on link "Look up Diseases" at bounding box center [303, 363] width 152 height 21
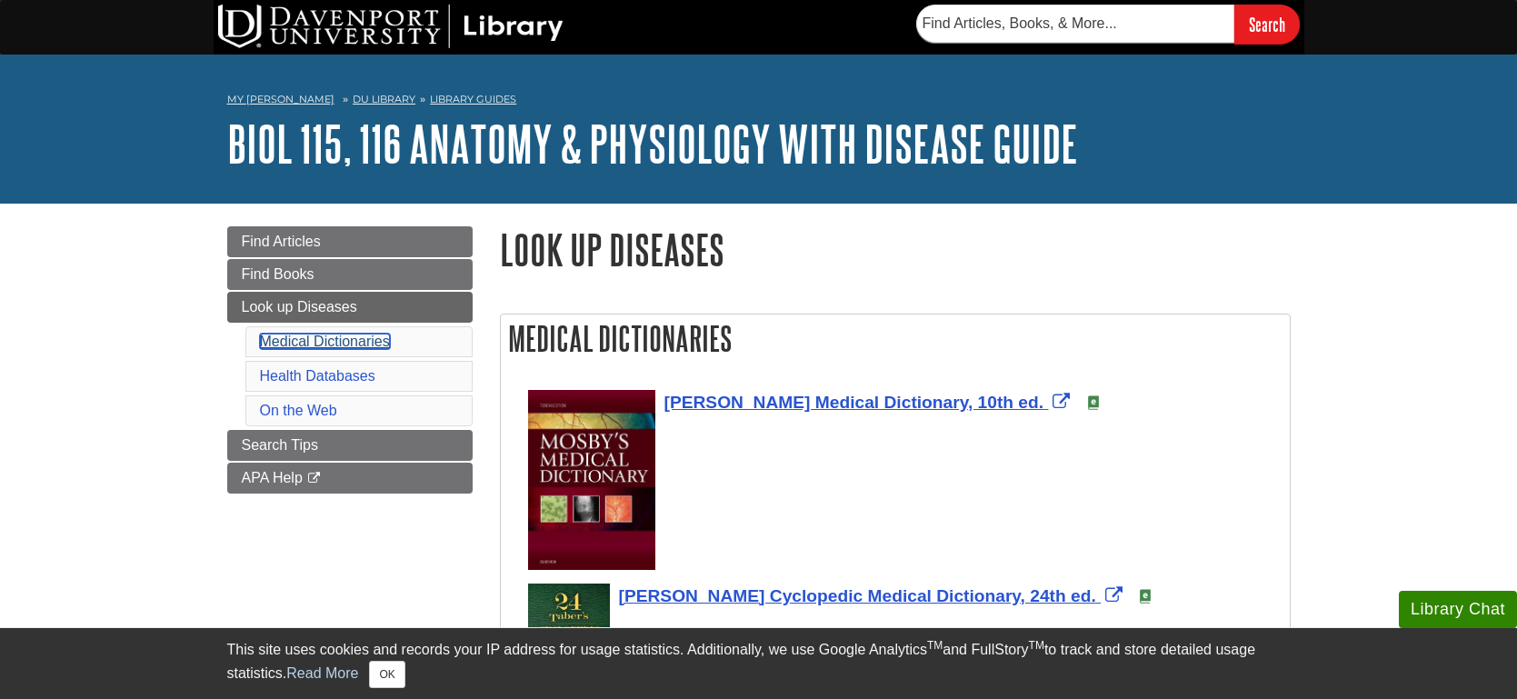
click at [375, 344] on link "Medical Dictionaries" at bounding box center [325, 340] width 130 height 15
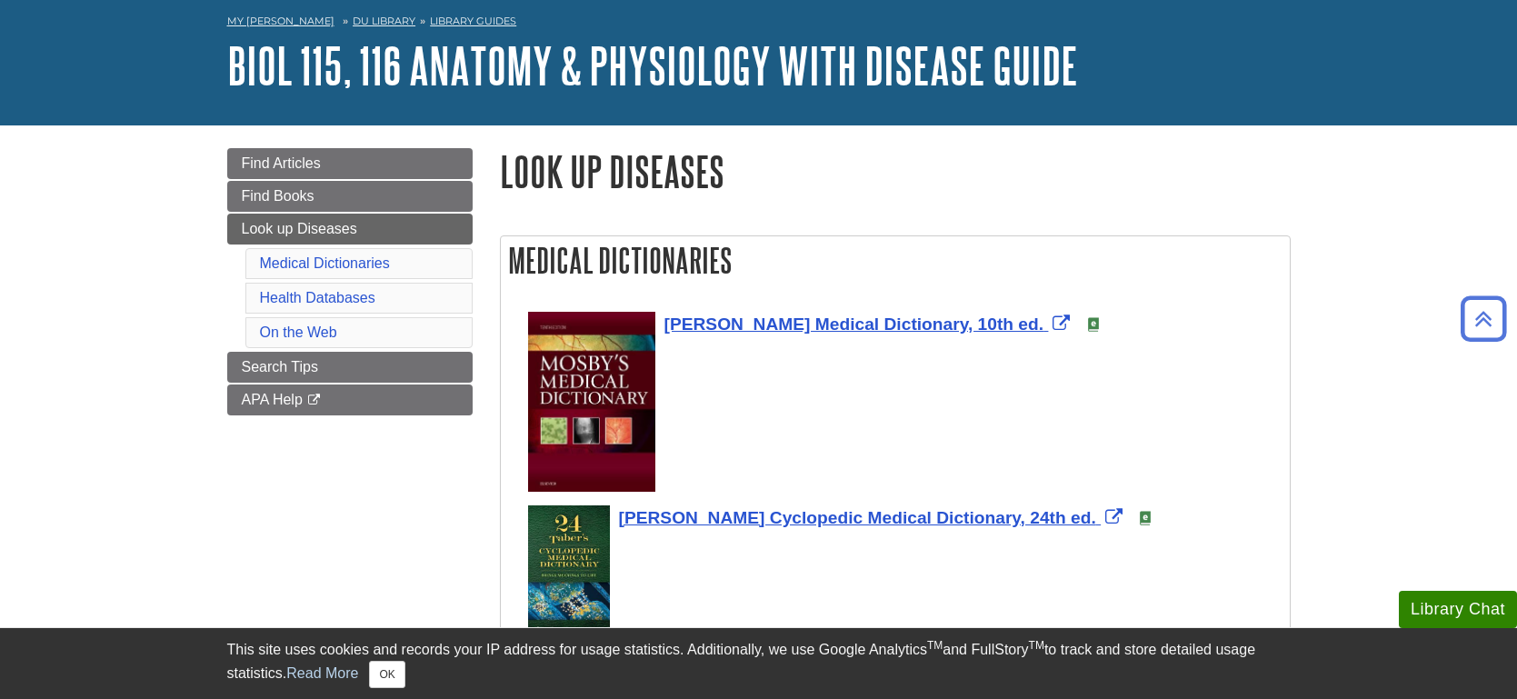
scroll to position [39, 0]
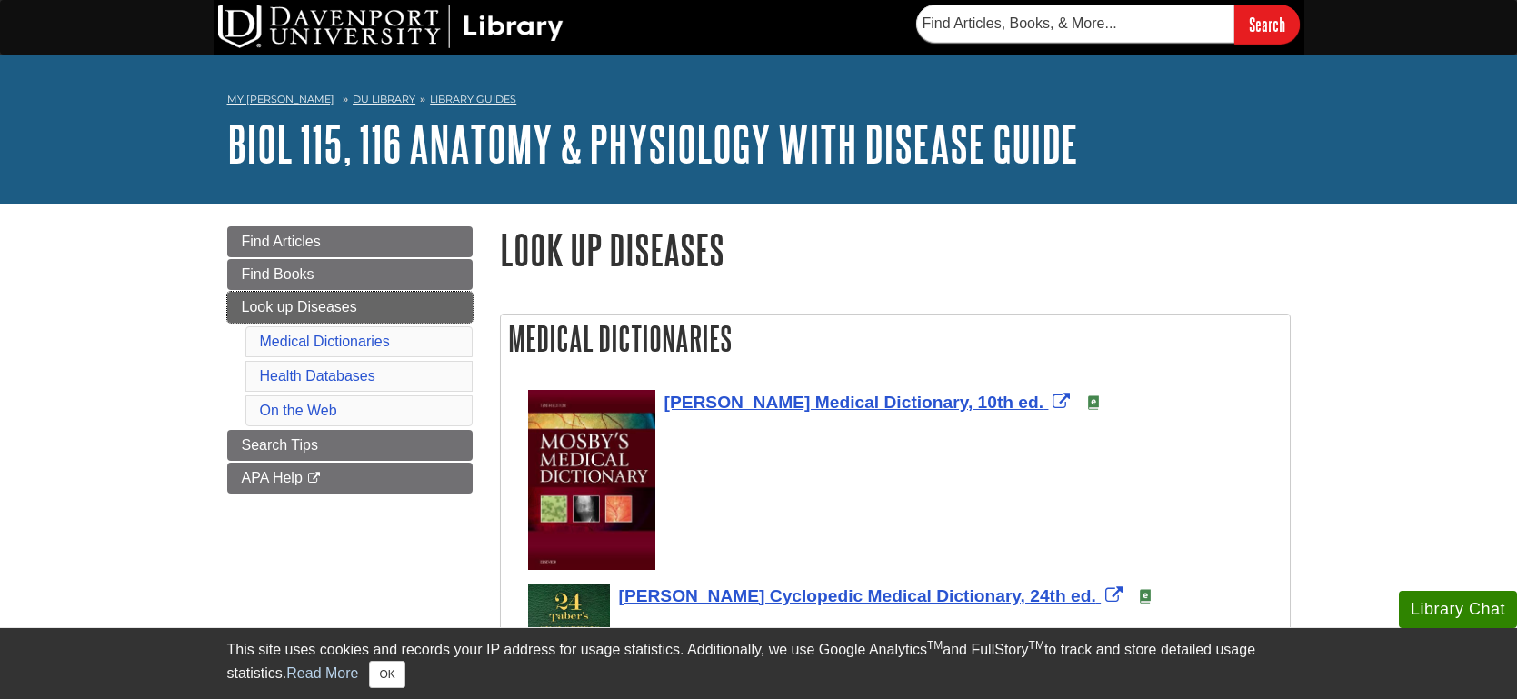
click at [314, 304] on span "Look up Diseases" at bounding box center [299, 306] width 115 height 15
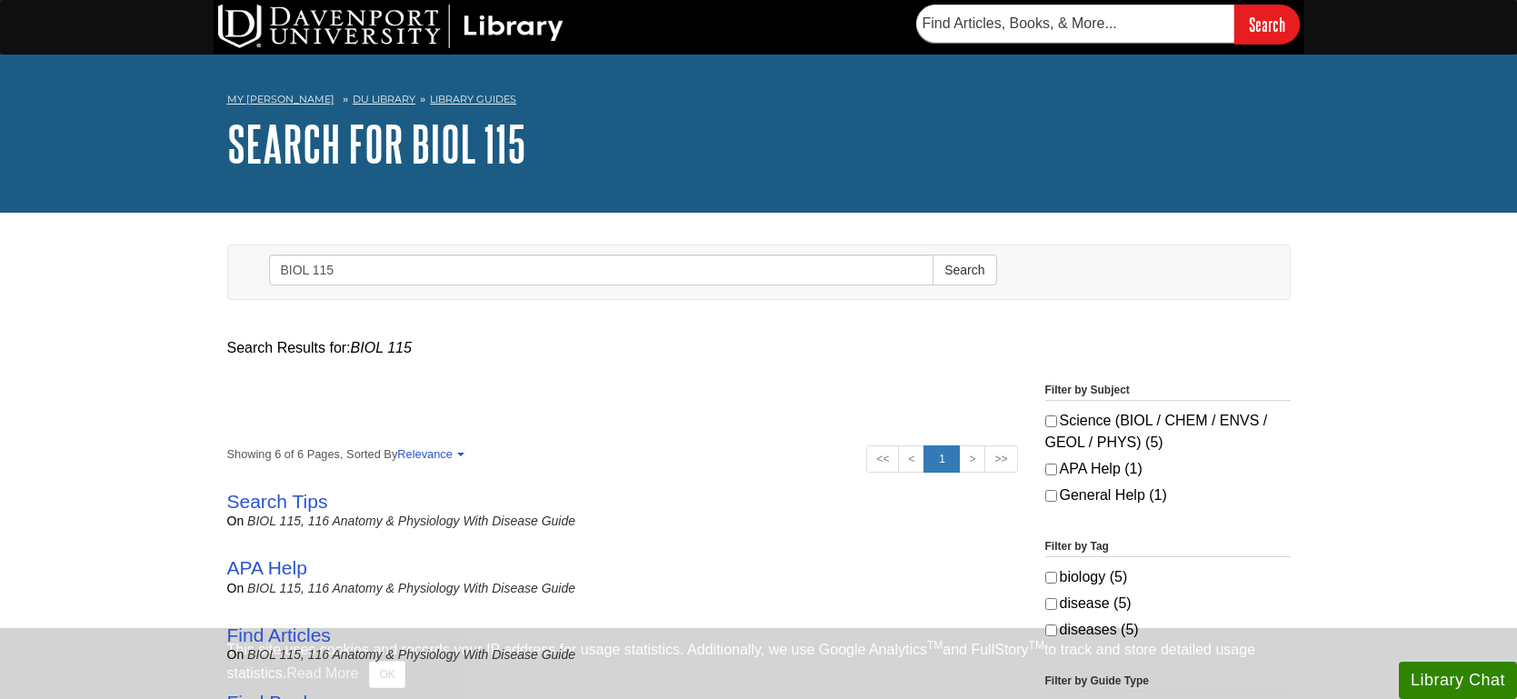
scroll to position [406, 0]
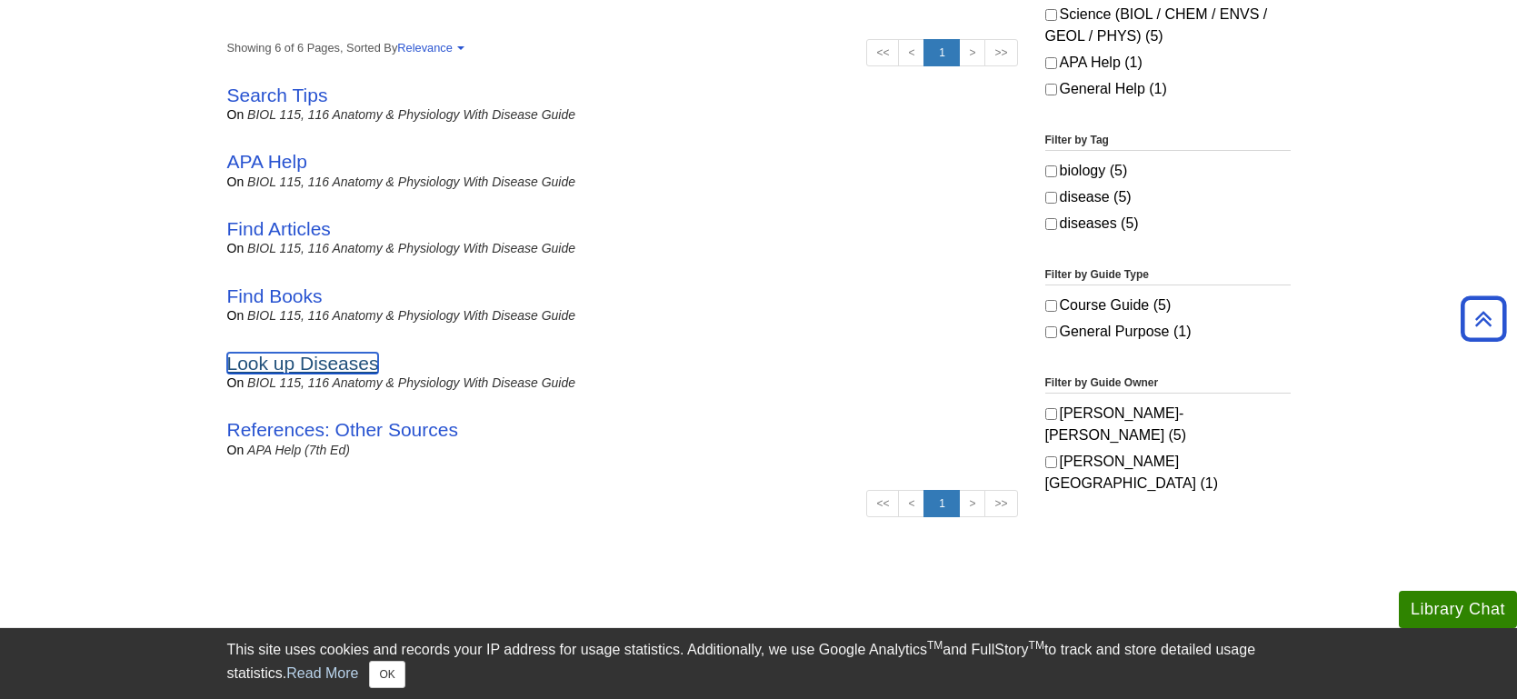
click at [312, 365] on link "Look up Diseases" at bounding box center [303, 363] width 152 height 21
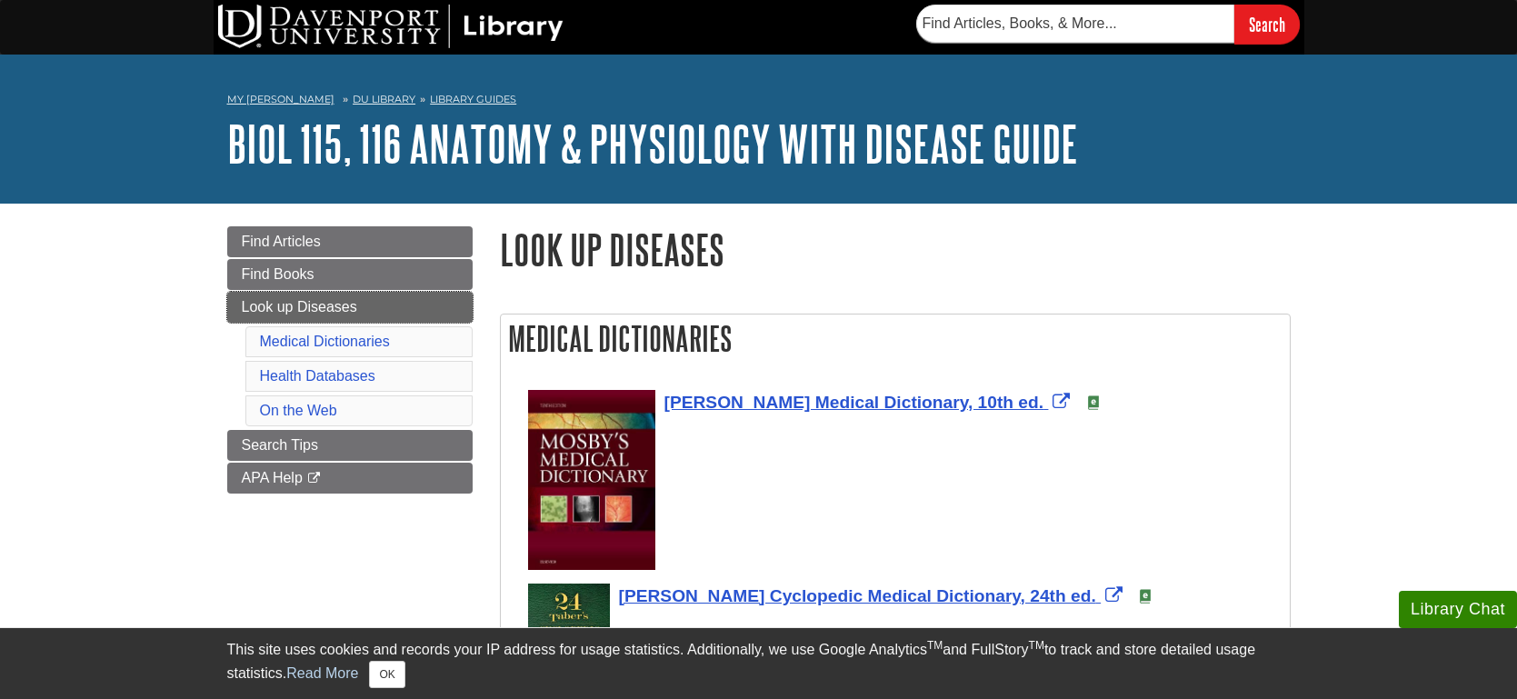
click at [327, 309] on span "Look up Diseases" at bounding box center [299, 306] width 115 height 15
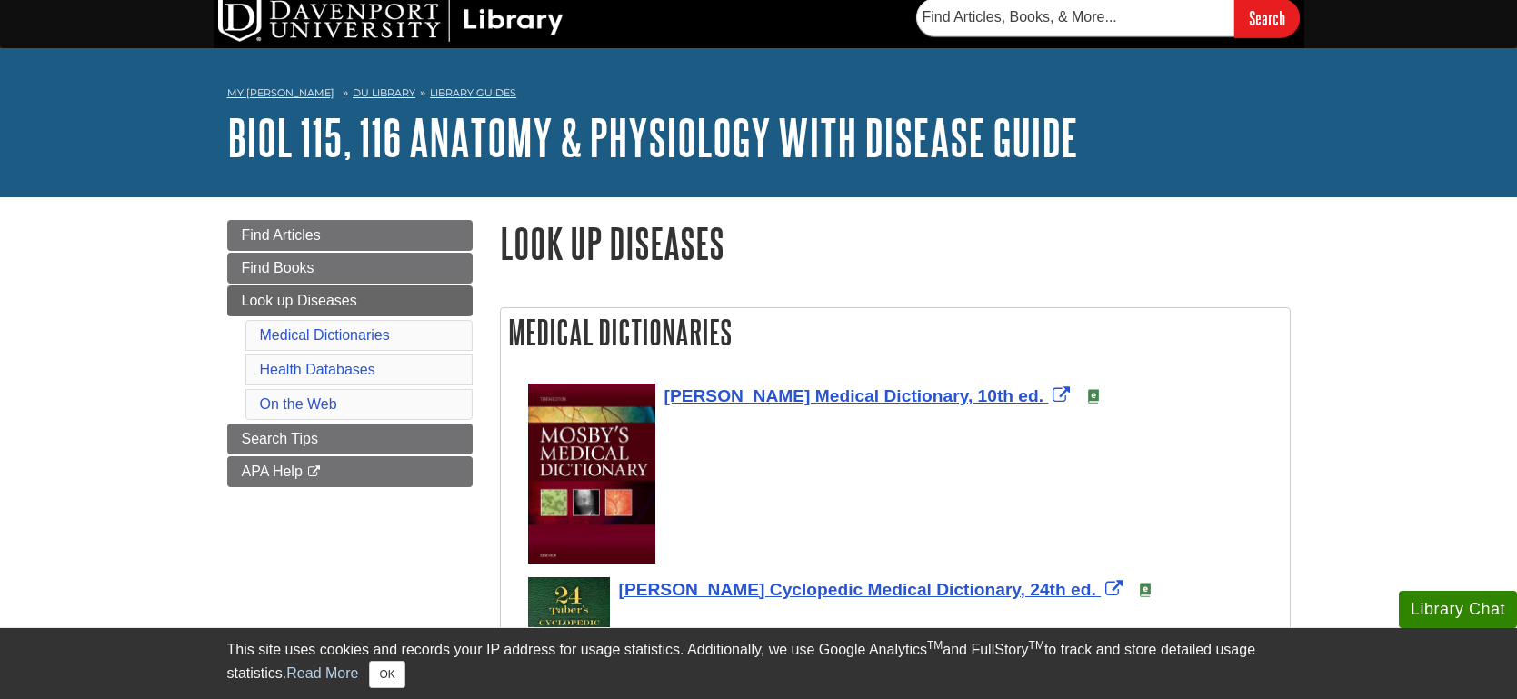
scroll to position [9, 0]
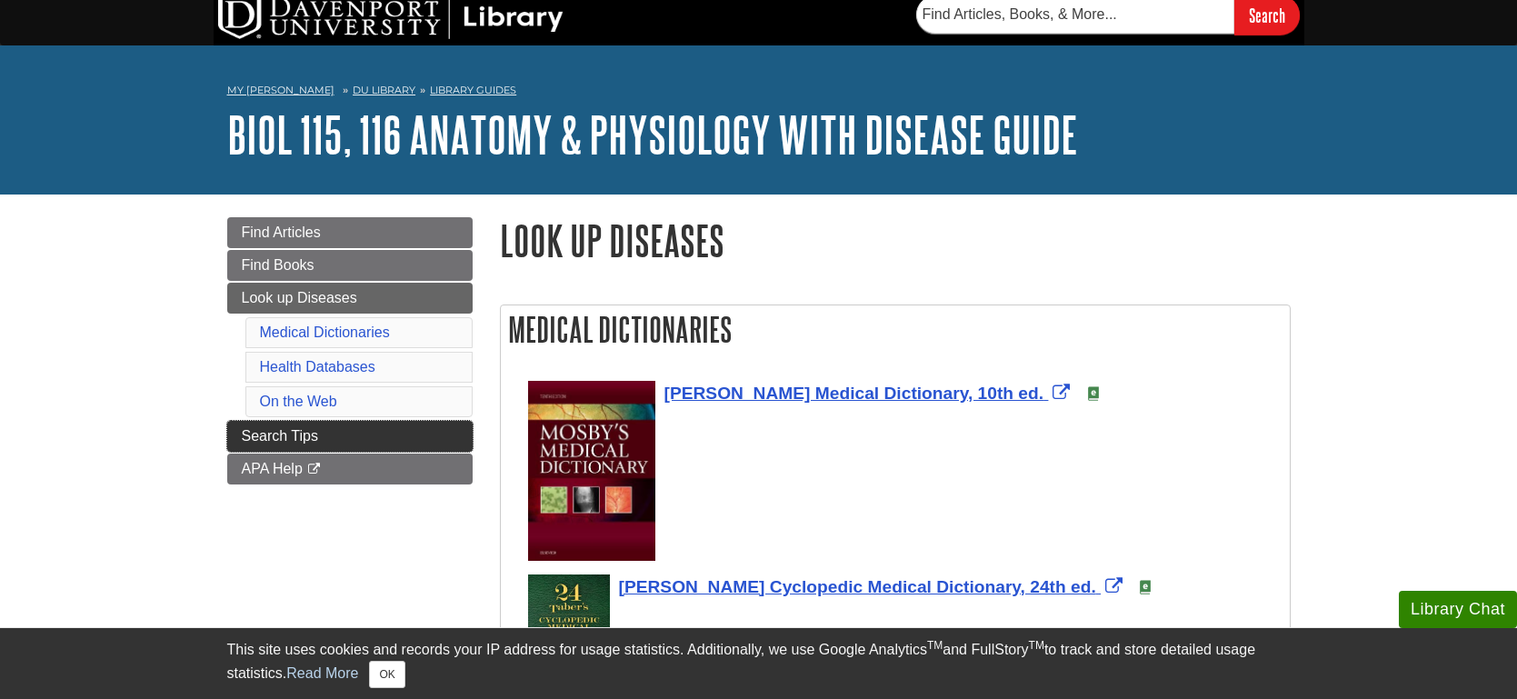
click at [364, 438] on link "Search Tips" at bounding box center [349, 436] width 245 height 31
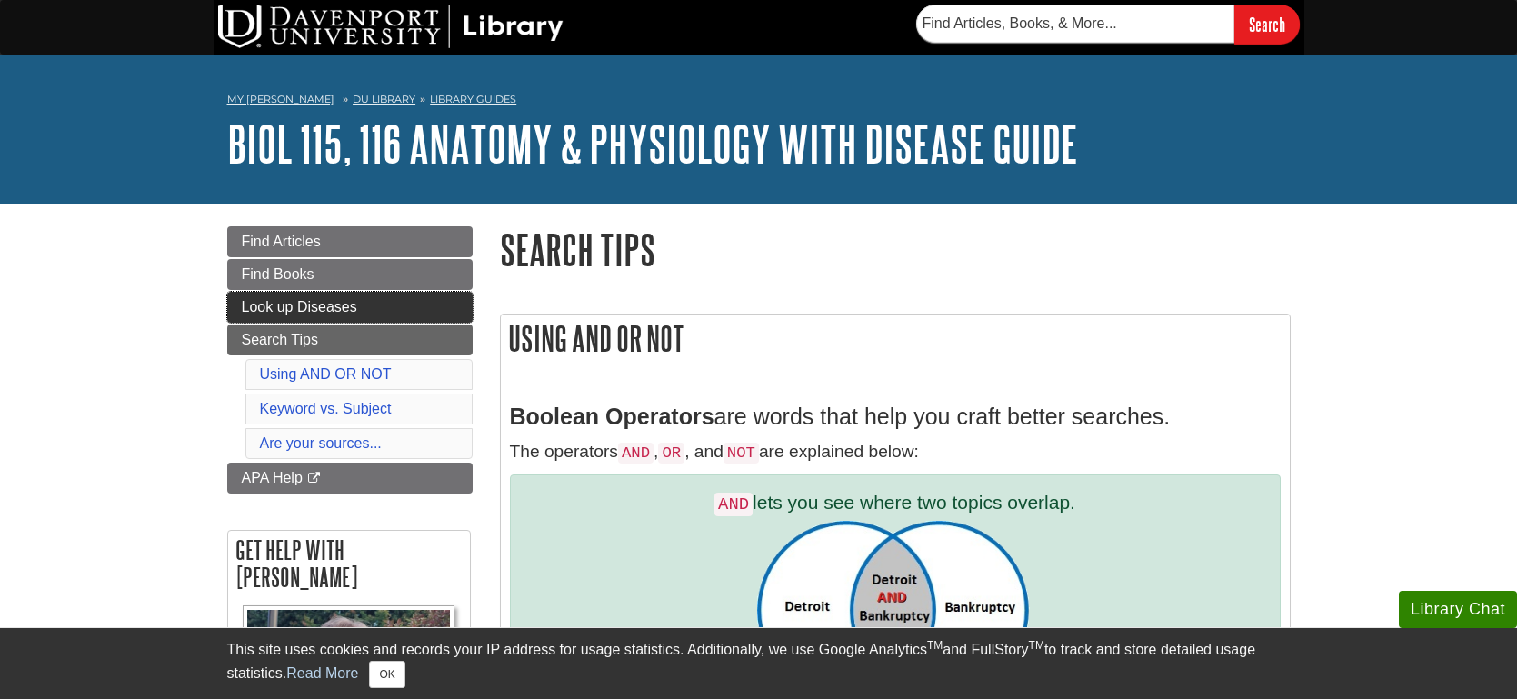
click at [345, 306] on span "Look up Diseases" at bounding box center [299, 306] width 115 height 15
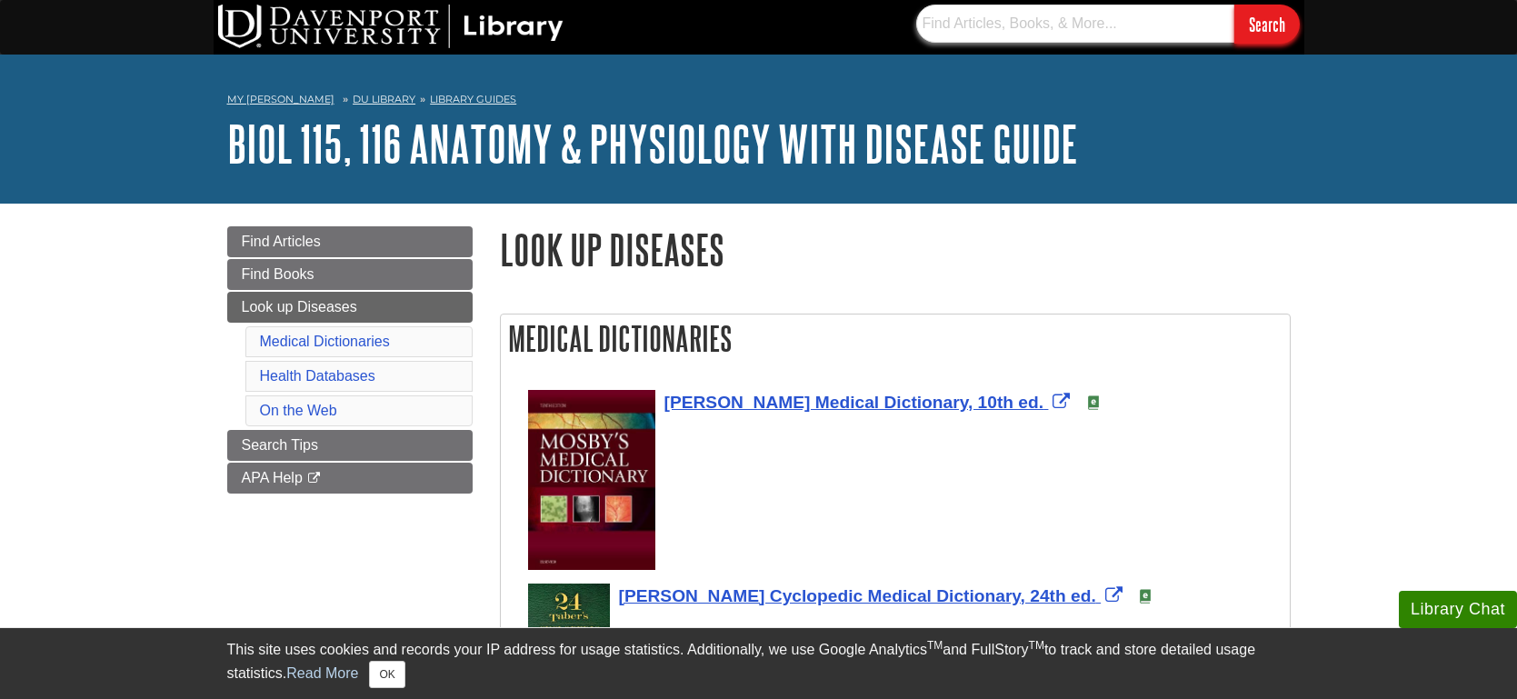
click at [1021, 34] on input "text" at bounding box center [1075, 24] width 318 height 38
type input "peer reviewed article"
click at [1234, 5] on input "Search" at bounding box center [1266, 24] width 65 height 39
